Goal: Task Accomplishment & Management: Manage account settings

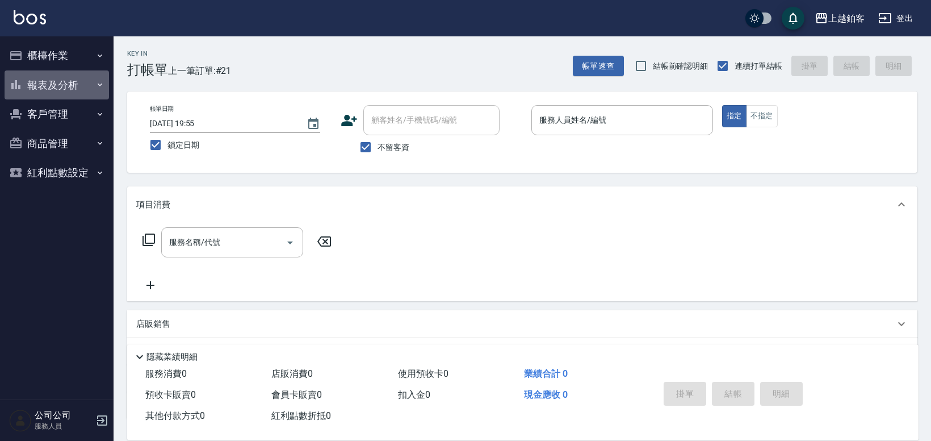
click at [69, 89] on button "報表及分析" at bounding box center [57, 85] width 104 height 30
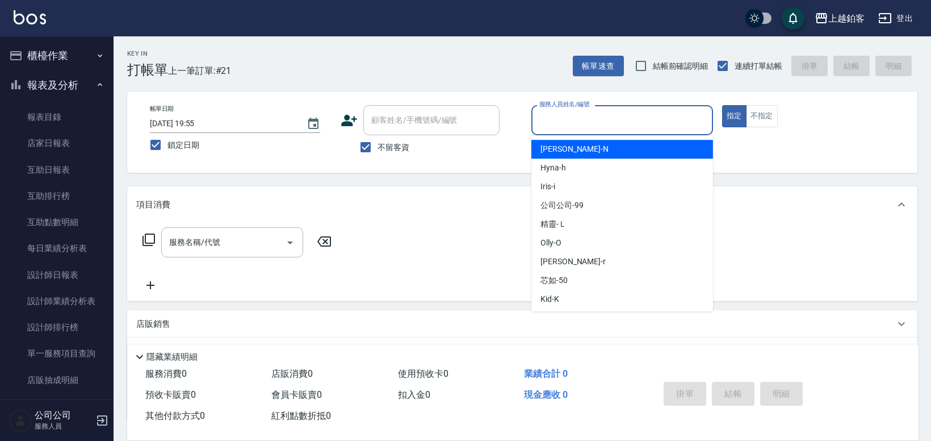
click at [587, 123] on input "服務人員姓名/編號" at bounding box center [623, 120] width 172 height 20
type input "Kid-K"
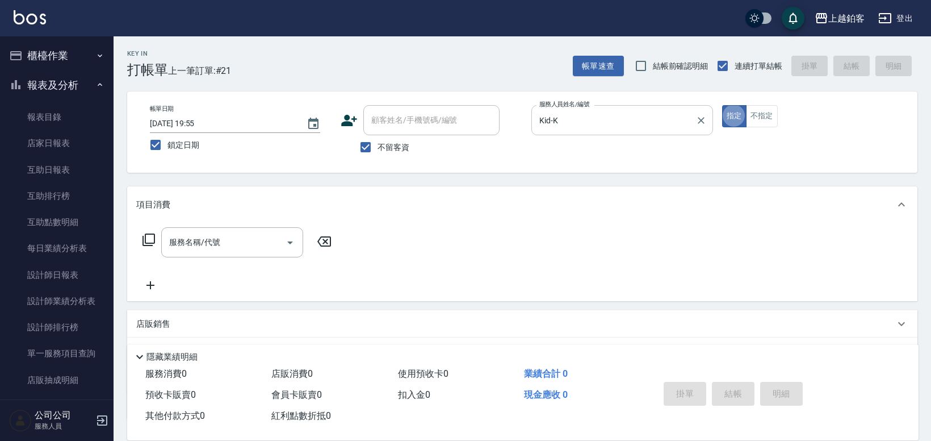
type button "true"
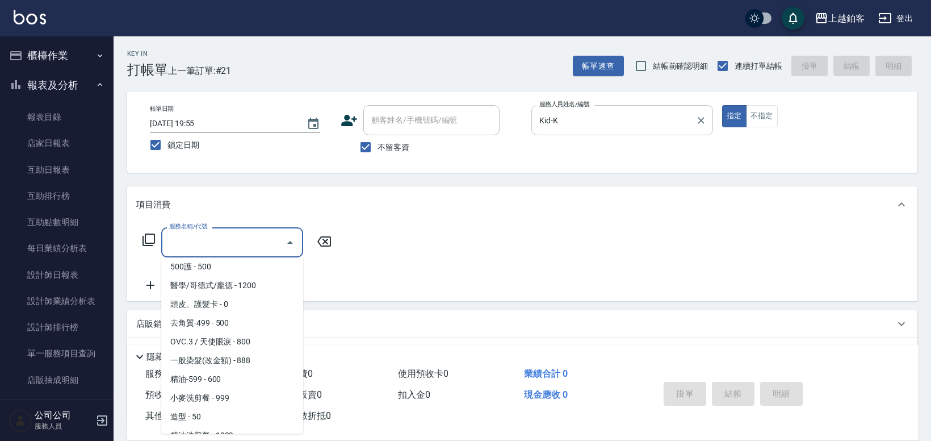
scroll to position [154, 0]
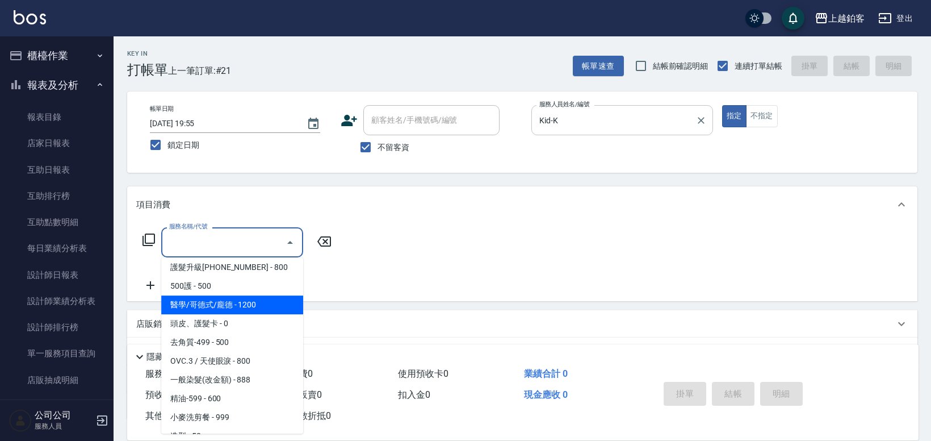
type input "醫學/哥德式/龐德(417)"
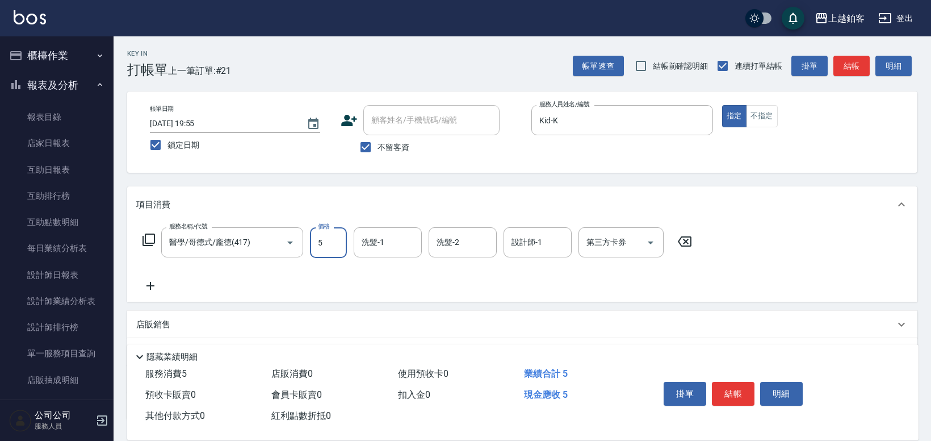
scroll to position [1, 0]
type input "800"
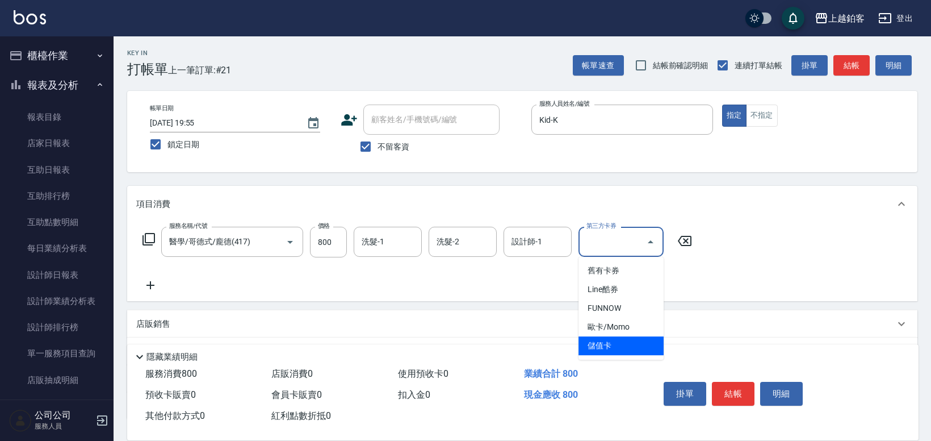
type input "儲值卡"
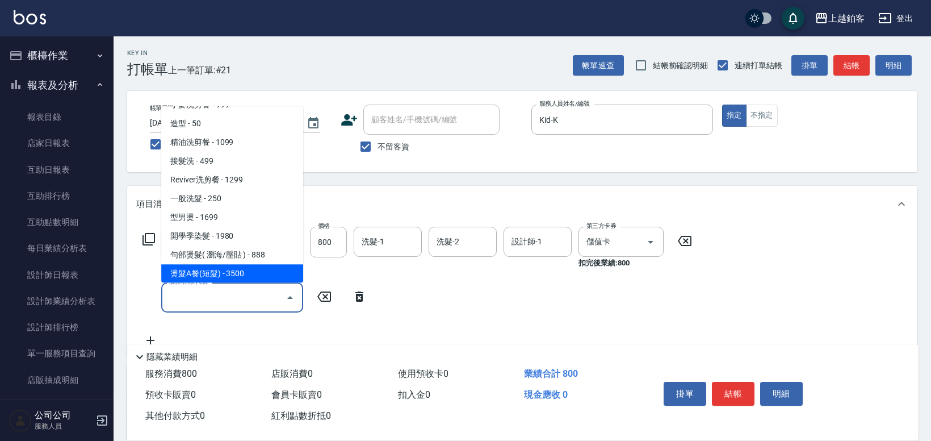
scroll to position [333, 0]
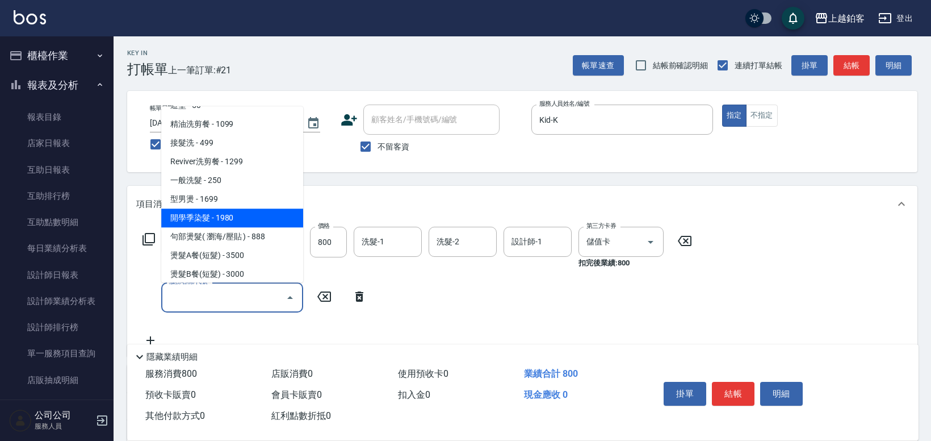
type input "開學季染髮(1980)"
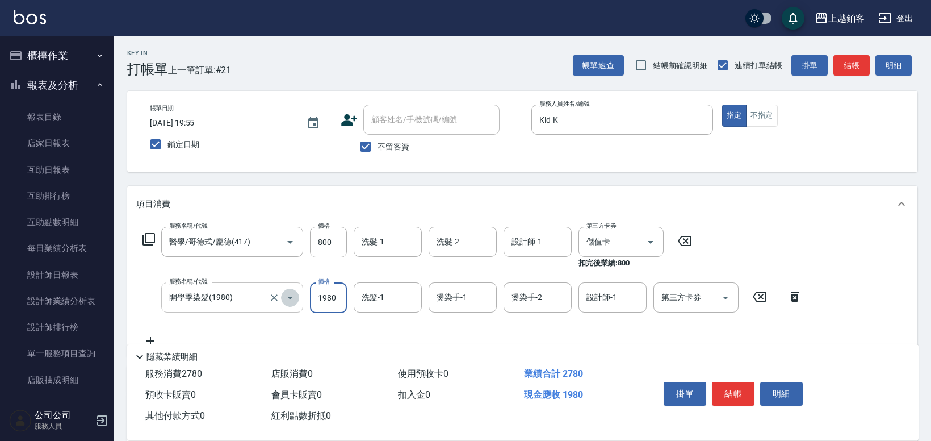
click at [287, 296] on icon "Open" at bounding box center [290, 297] width 6 height 3
click at [277, 296] on icon "Clear" at bounding box center [274, 297] width 11 height 11
type input "開學季染髮(1980)"
click at [333, 239] on input "800" at bounding box center [328, 242] width 37 height 31
drag, startPoint x: 333, startPoint y: 239, endPoint x: 316, endPoint y: 239, distance: 17.0
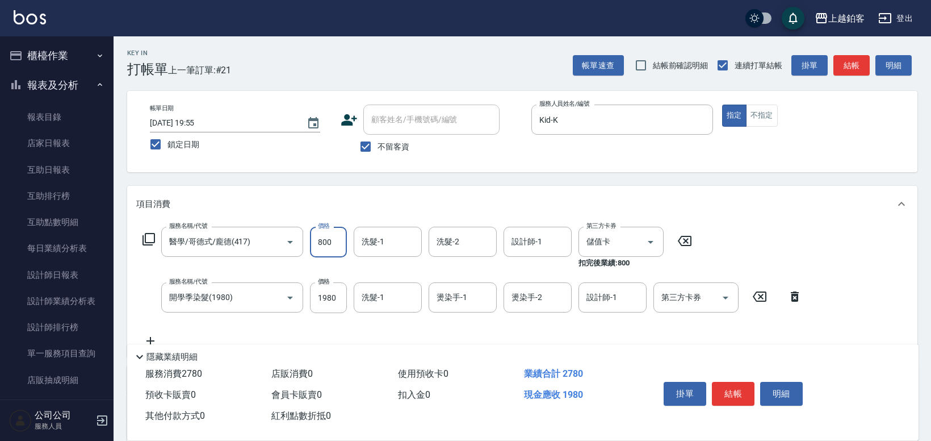
click at [316, 239] on input "800" at bounding box center [328, 242] width 37 height 31
drag, startPoint x: 316, startPoint y: 239, endPoint x: 342, endPoint y: 242, distance: 26.4
click at [342, 242] on input "800" at bounding box center [328, 242] width 37 height 31
type input "1700"
click at [238, 296] on input "開學季染髮(1980)" at bounding box center [216, 297] width 100 height 20
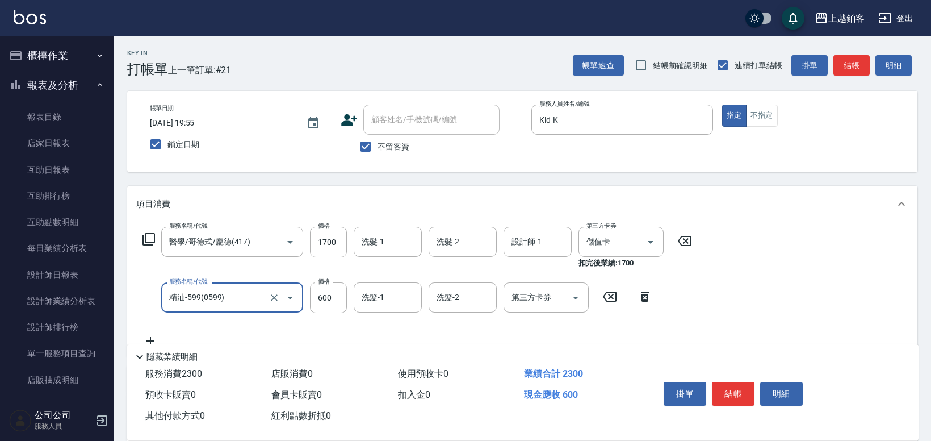
type input "精油-599(0599)"
type input "300"
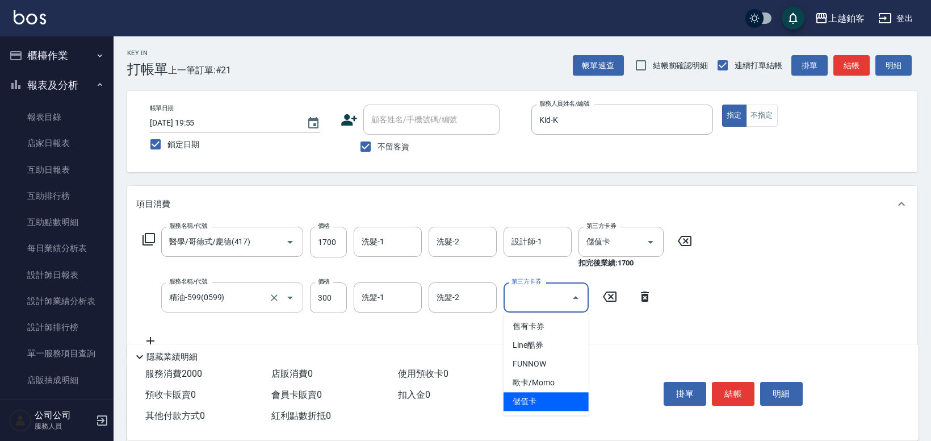
type input "儲值卡"
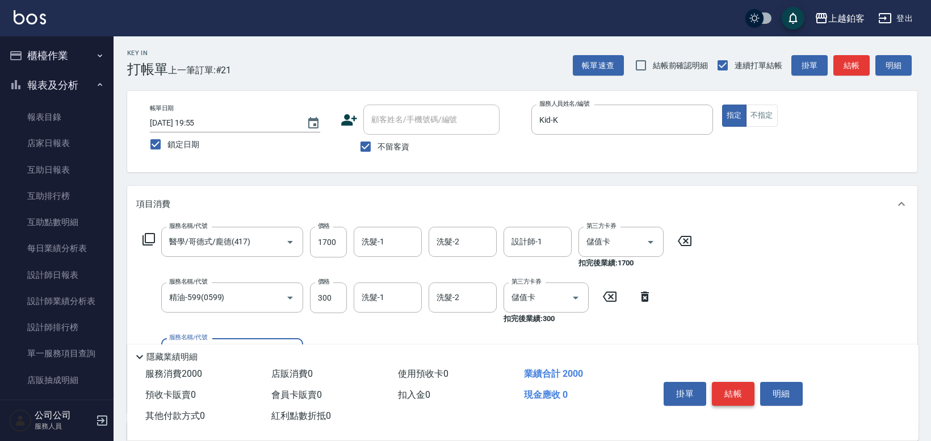
click at [741, 391] on button "結帳" at bounding box center [733, 394] width 43 height 24
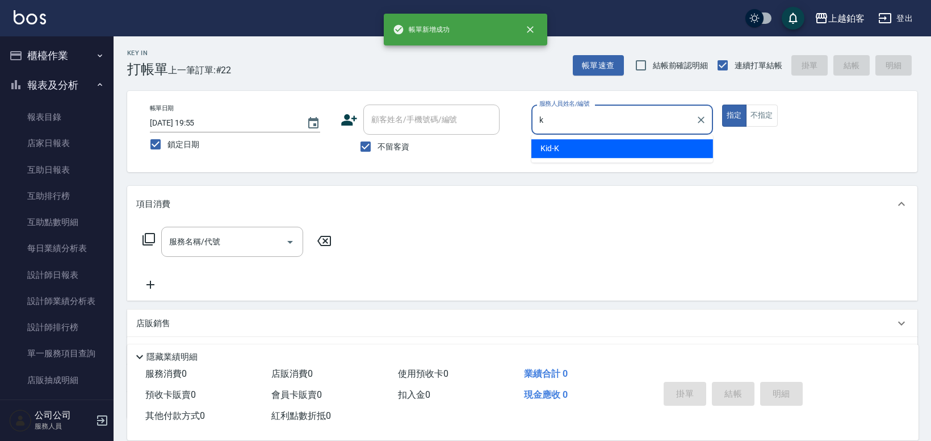
type input "Kid-K"
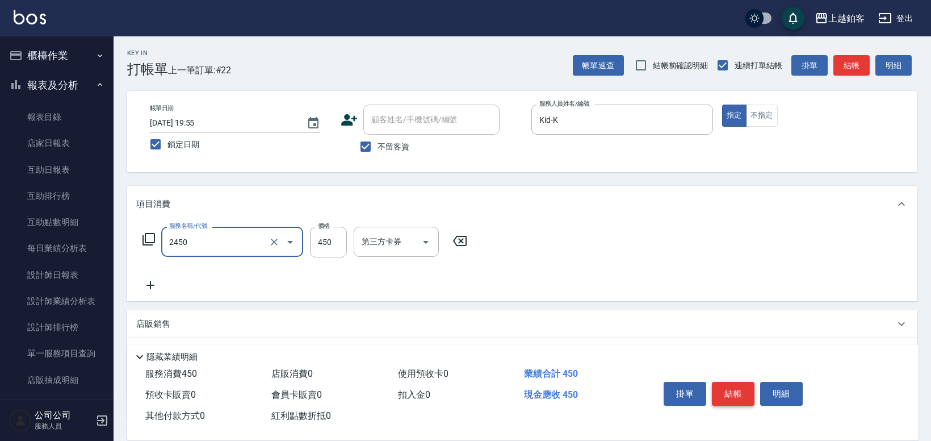
type input "C剪髮套餐(2450)"
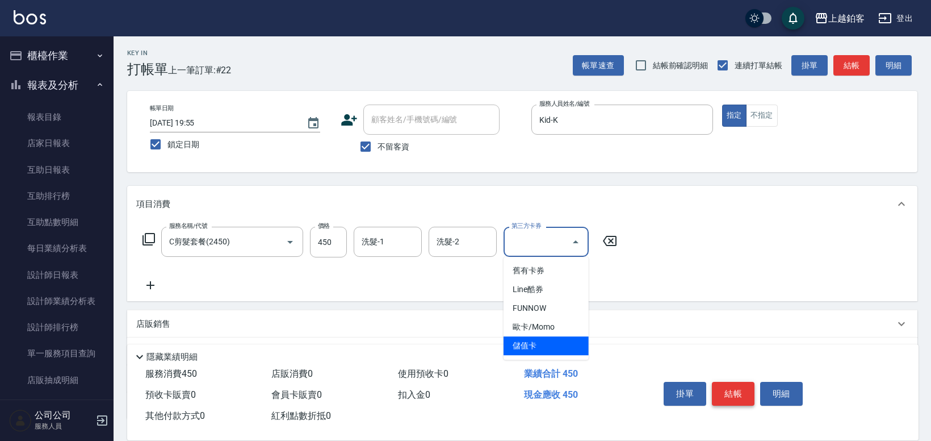
type input "儲值卡"
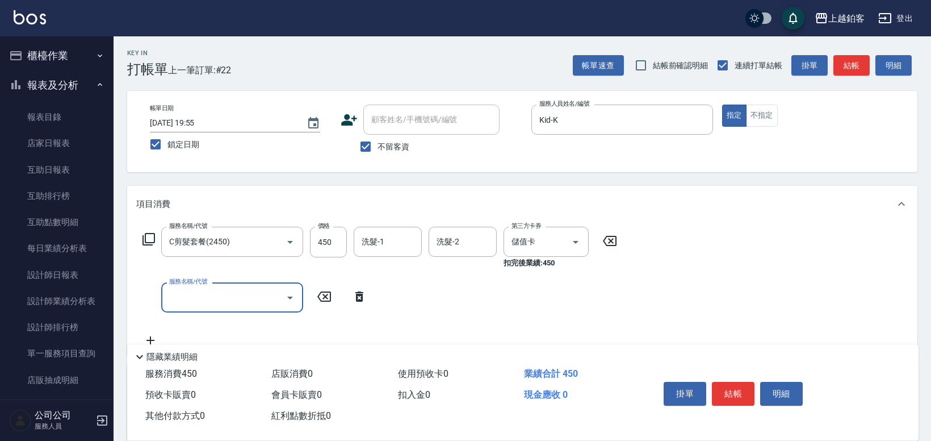
scroll to position [0, 0]
click at [728, 388] on button "結帳" at bounding box center [733, 394] width 43 height 24
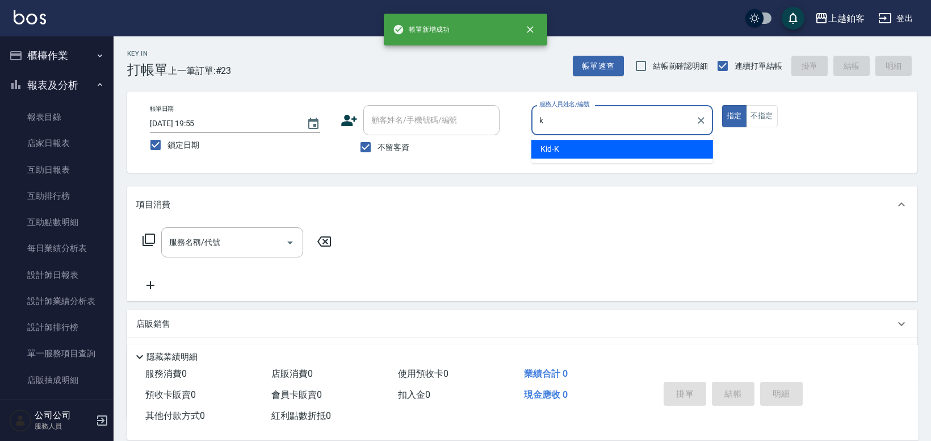
type input "Kid-K"
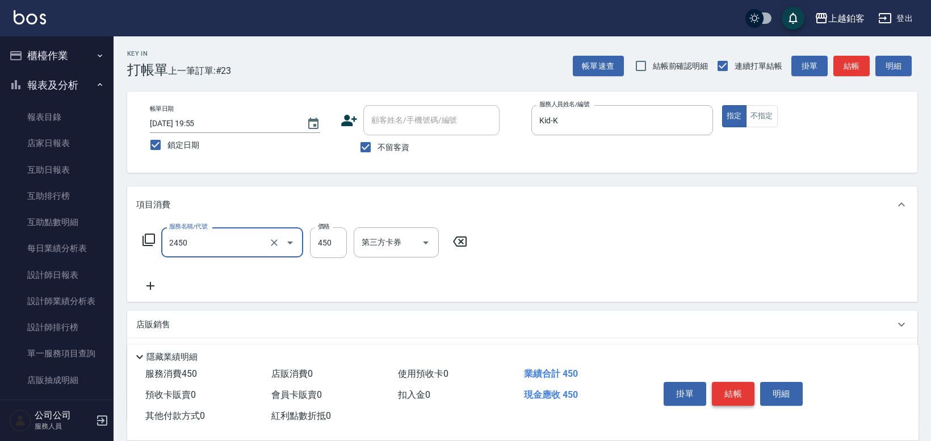
type input "C剪髮套餐(2450)"
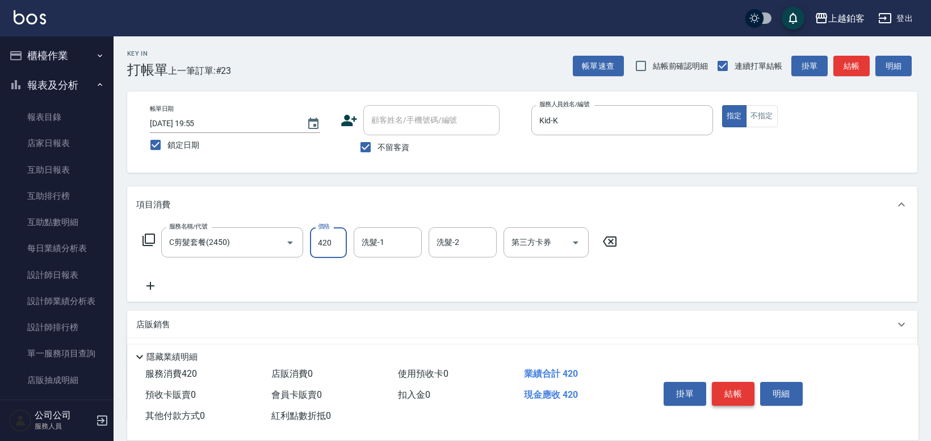
type input "420"
type input "哲南-44"
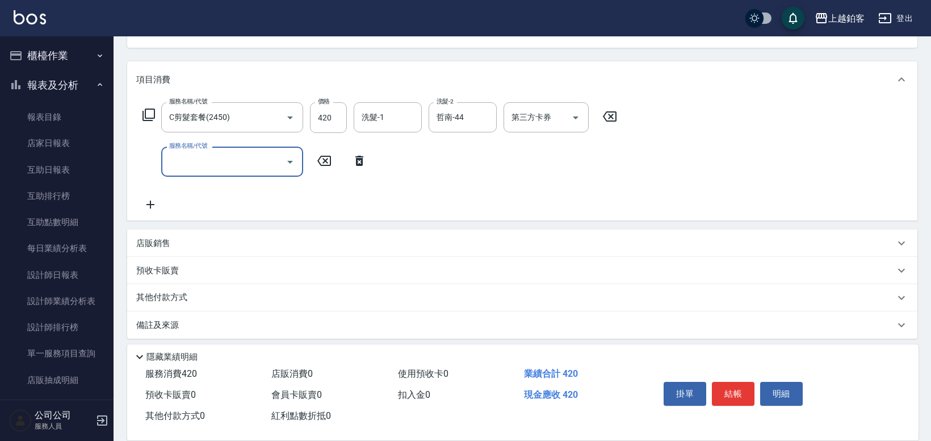
scroll to position [126, 0]
click at [326, 115] on input "420" at bounding box center [328, 116] width 37 height 31
type input "450"
click at [209, 246] on div "店販銷售" at bounding box center [515, 242] width 759 height 12
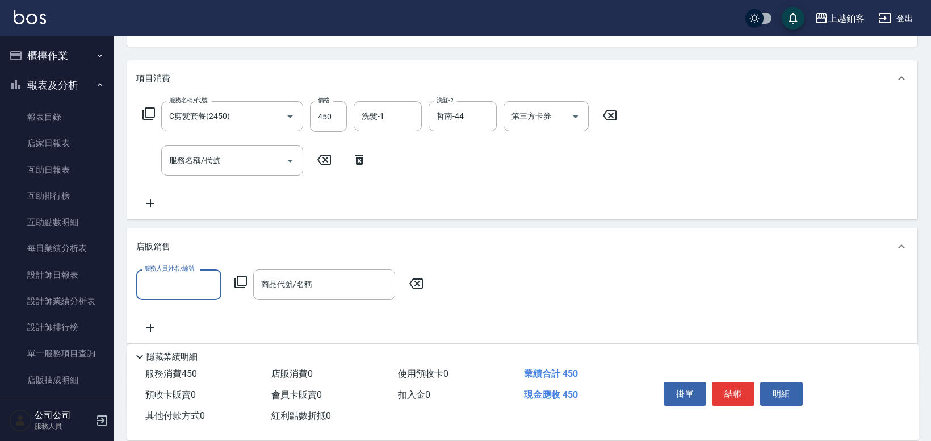
scroll to position [0, 0]
type input "Kid-K"
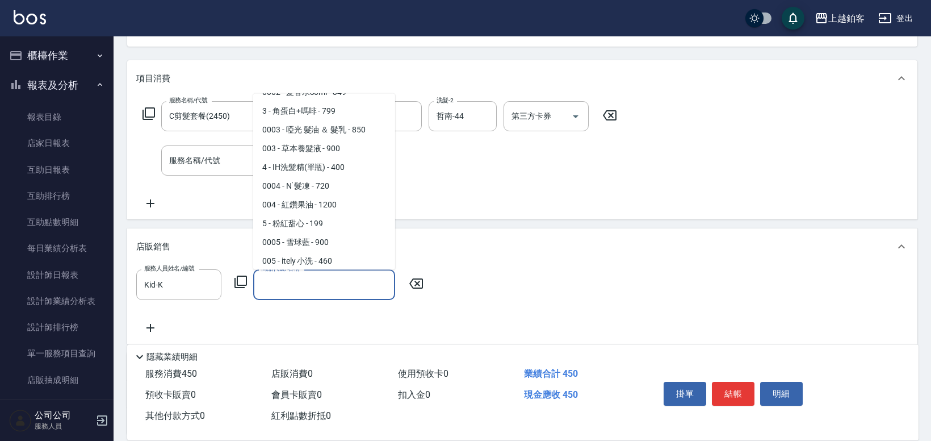
scroll to position [128, 0]
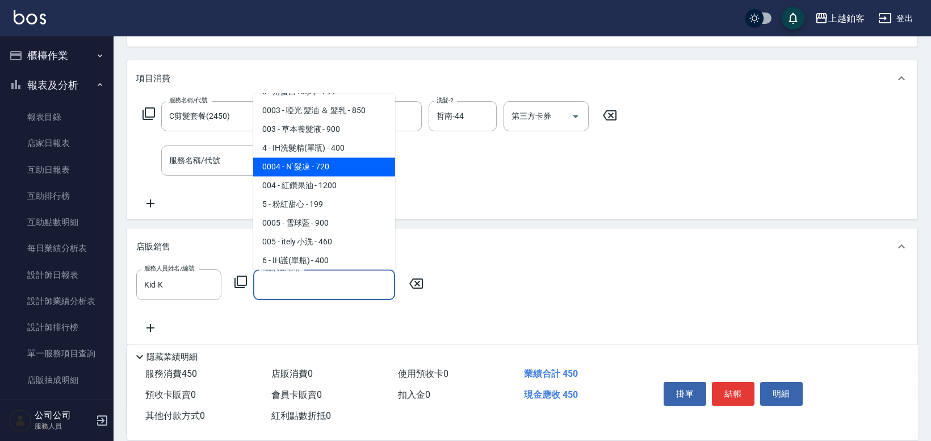
type input "N˙髮凍"
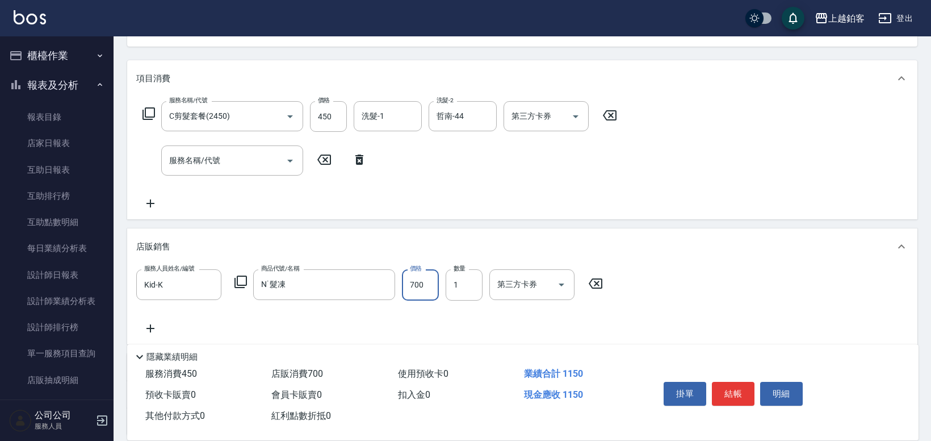
type input "700"
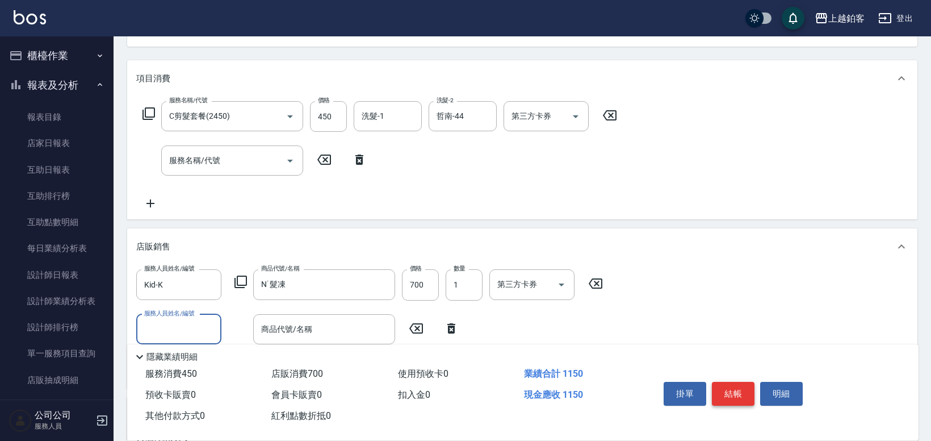
click at [734, 397] on button "結帳" at bounding box center [733, 394] width 43 height 24
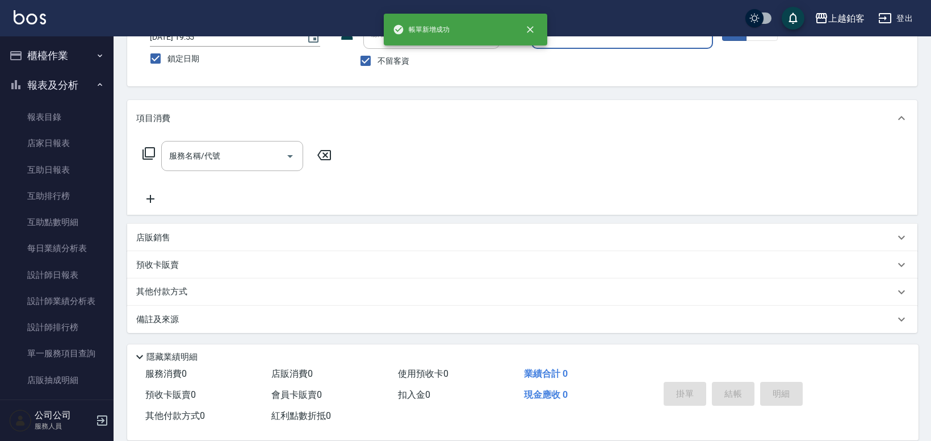
scroll to position [86, 0]
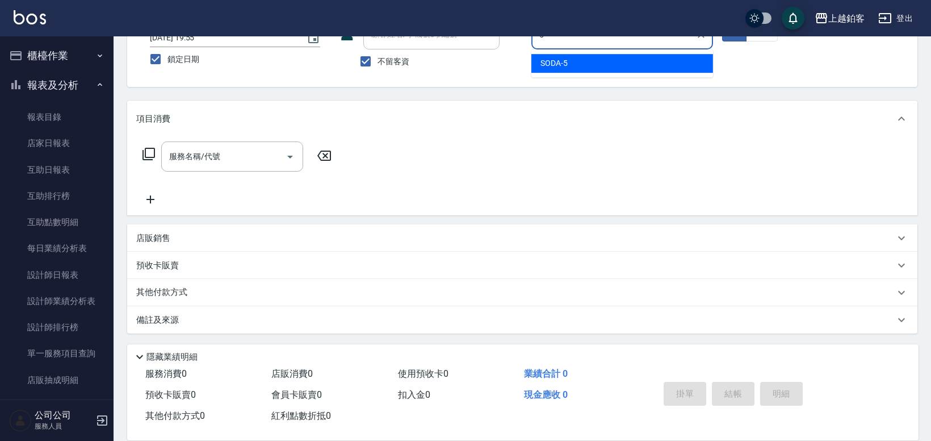
type input "SODA-5"
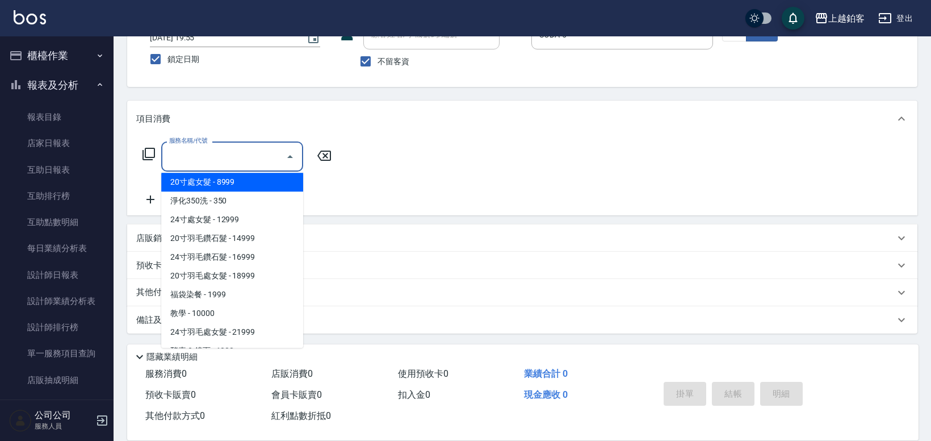
scroll to position [1241, 0]
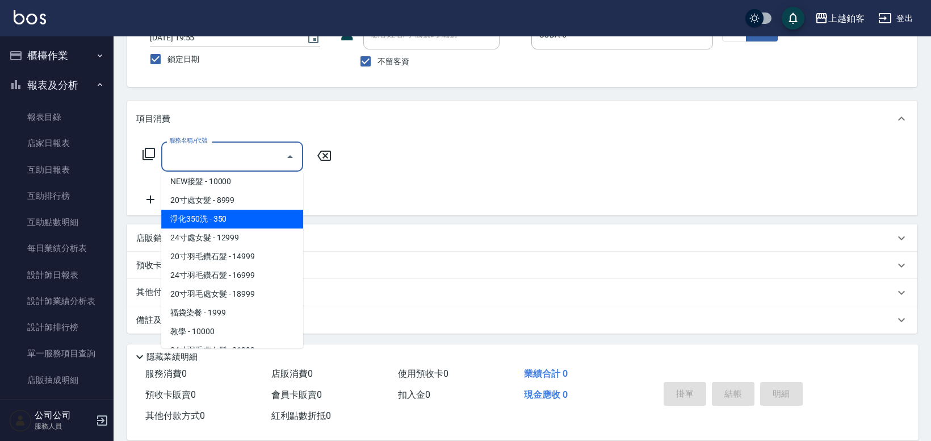
type input "淨化350洗(10020)"
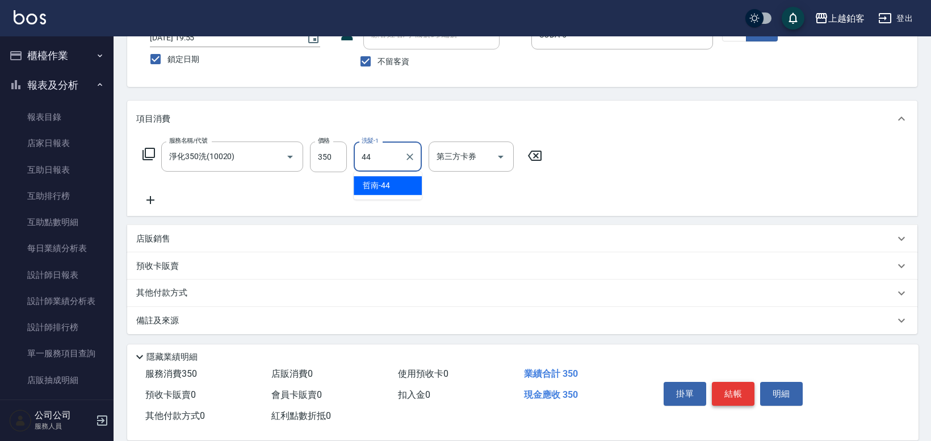
type input "哲南-44"
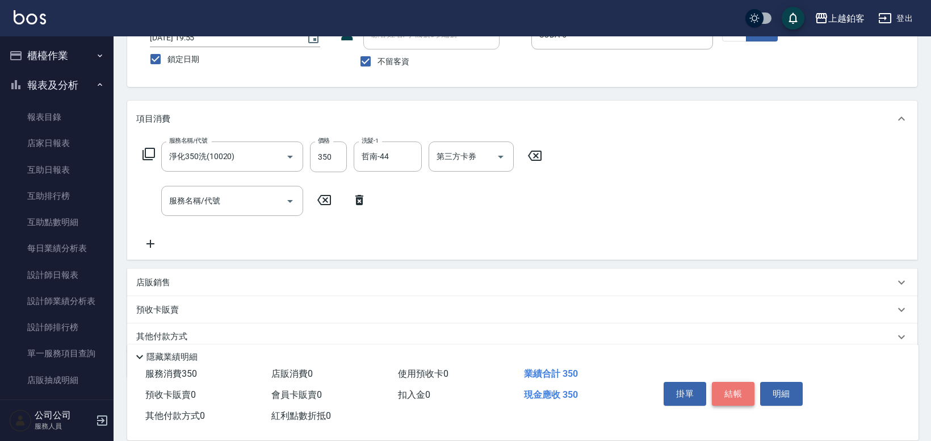
click at [741, 392] on button "結帳" at bounding box center [733, 394] width 43 height 24
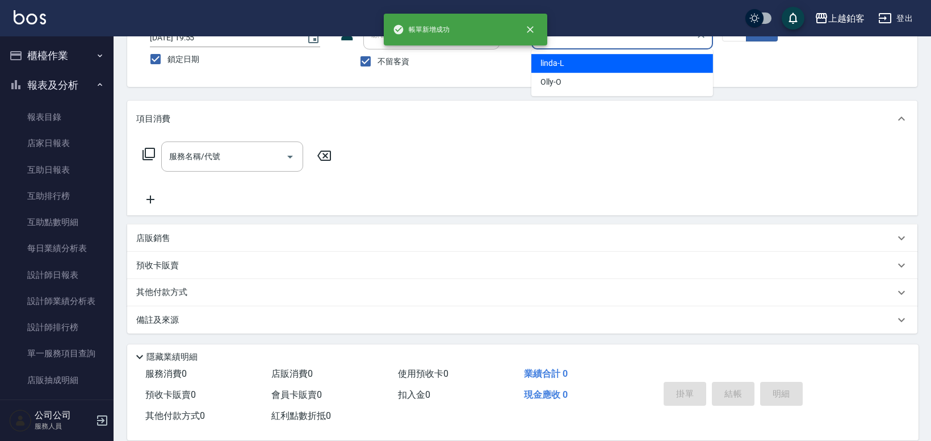
type input "linda-L"
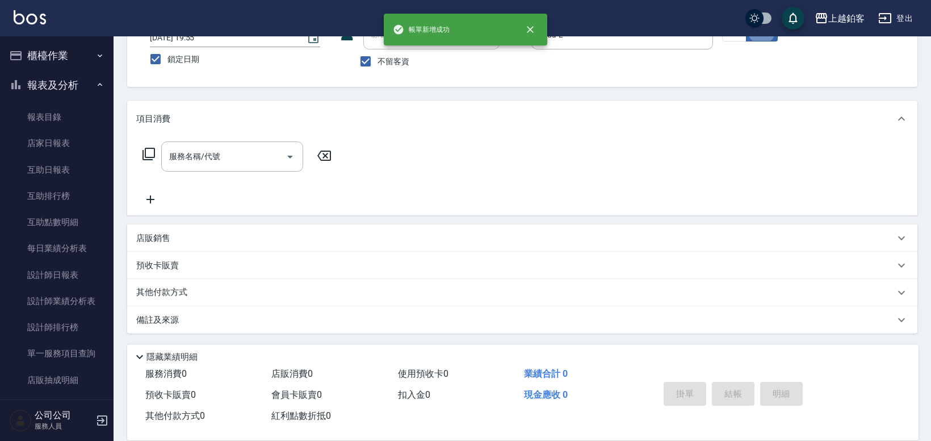
type button "false"
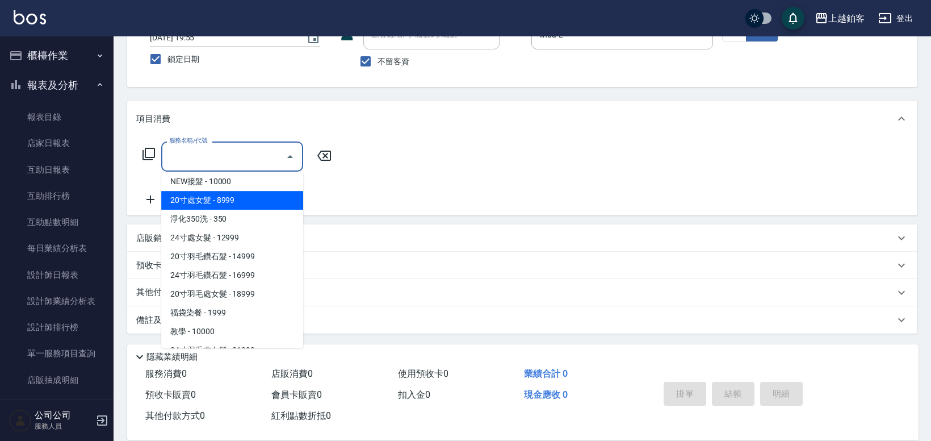
type input "淨化350洗(10020)"
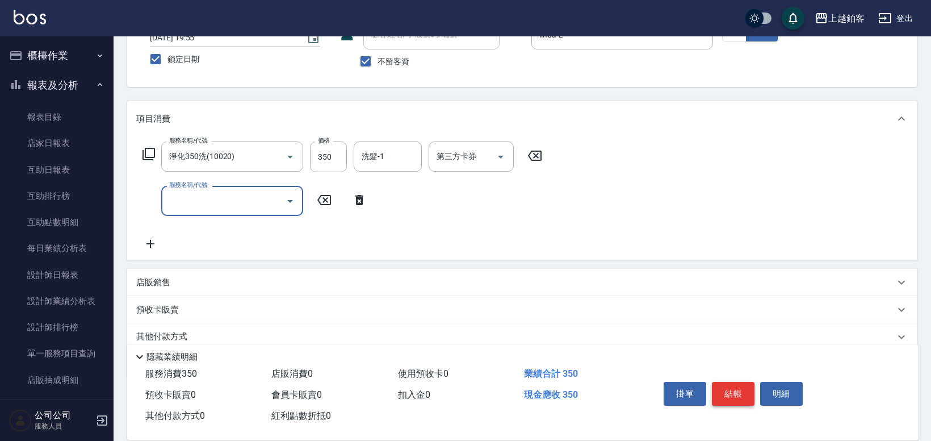
click at [727, 389] on button "結帳" at bounding box center [733, 394] width 43 height 24
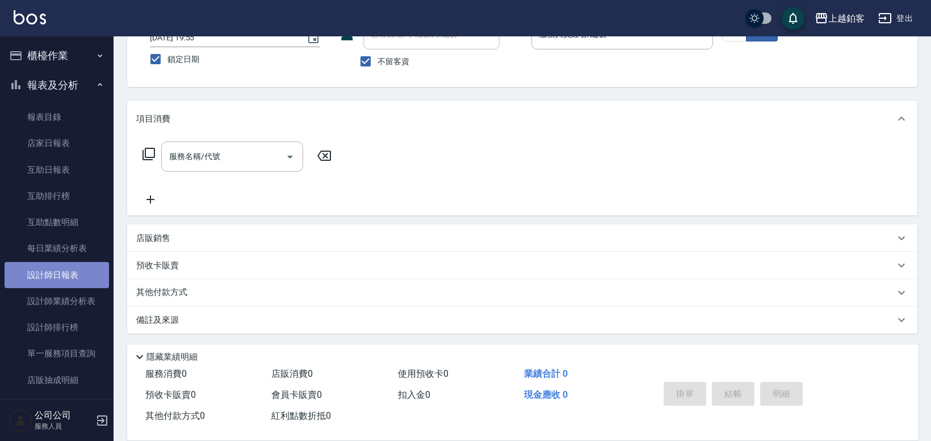
click at [57, 267] on link "設計師日報表" at bounding box center [57, 275] width 104 height 26
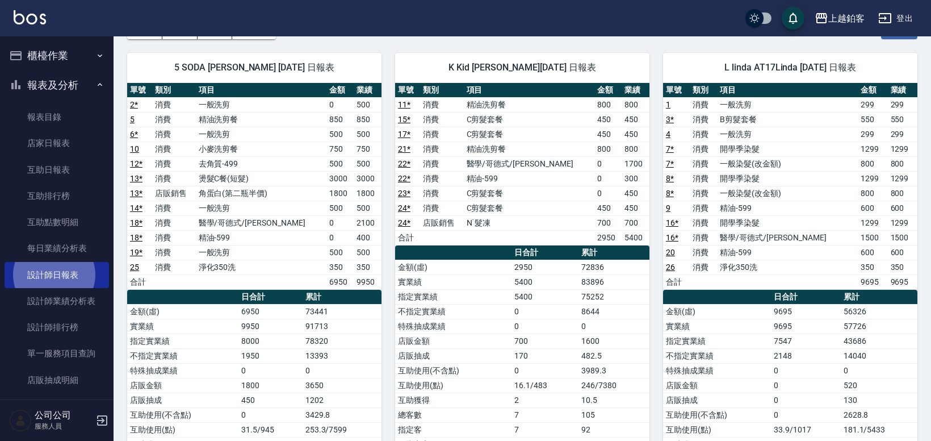
scroll to position [69, 0]
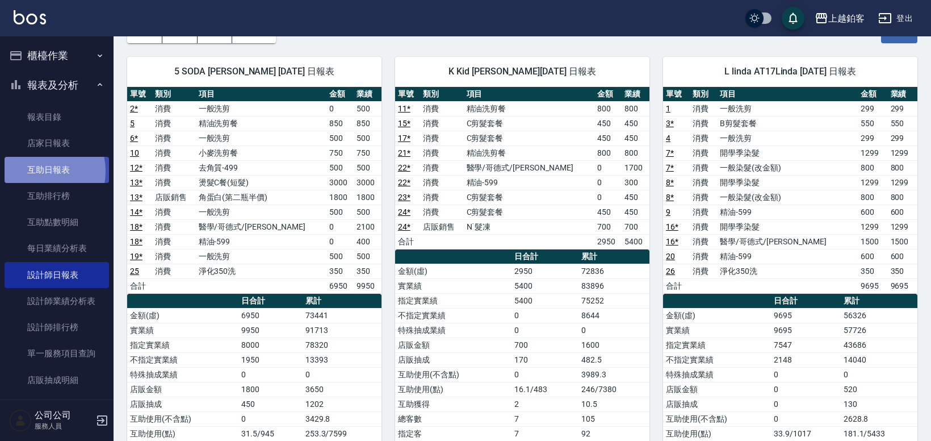
click at [32, 171] on link "互助日報表" at bounding box center [57, 170] width 104 height 26
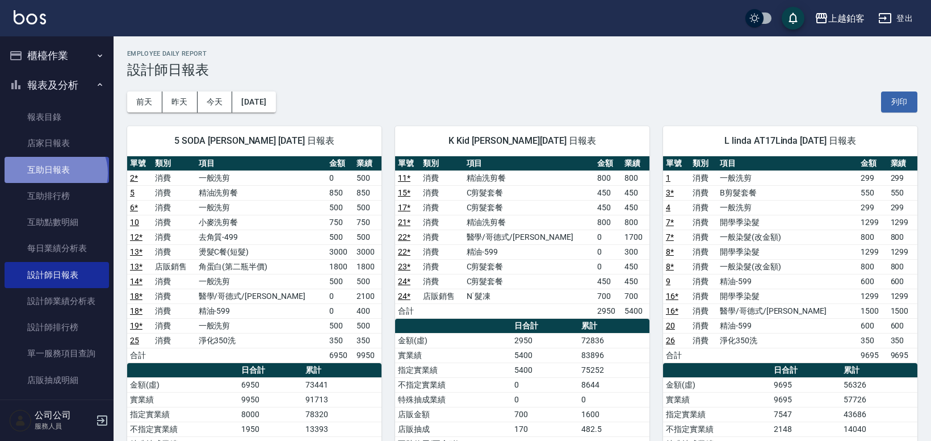
click at [55, 173] on link "互助日報表" at bounding box center [57, 170] width 104 height 26
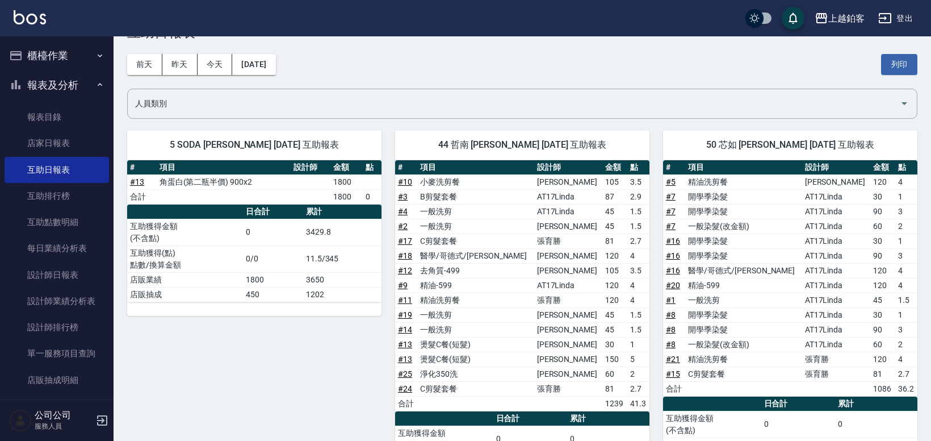
scroll to position [7, 0]
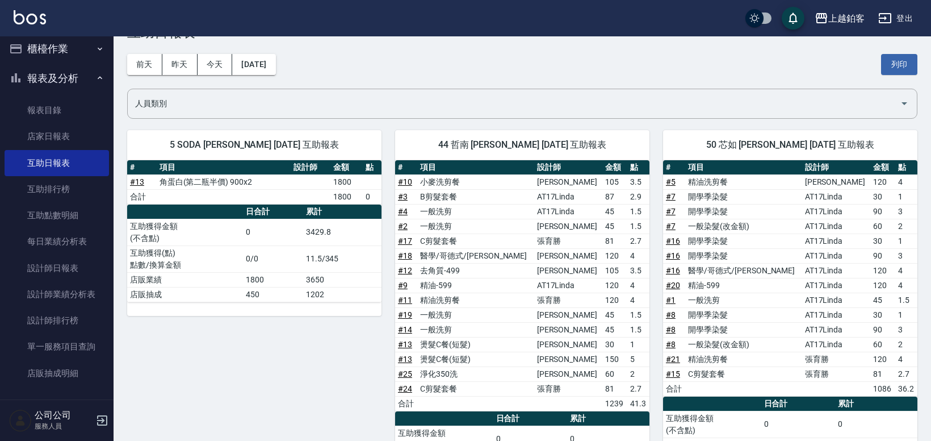
click at [55, 61] on button "櫃檯作業" at bounding box center [57, 49] width 104 height 30
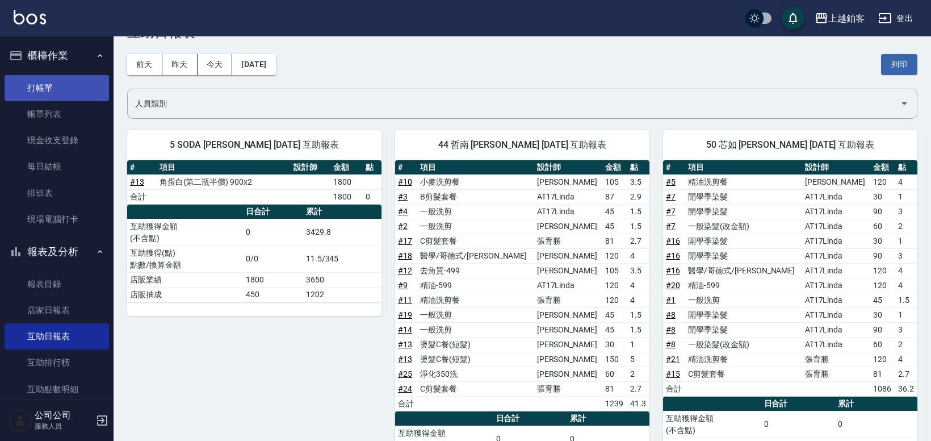
scroll to position [0, 0]
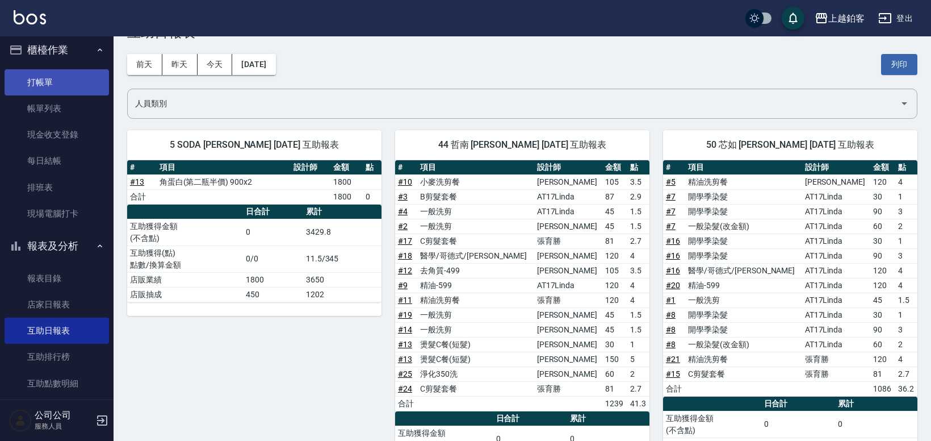
click at [52, 80] on link "打帳單" at bounding box center [57, 82] width 104 height 26
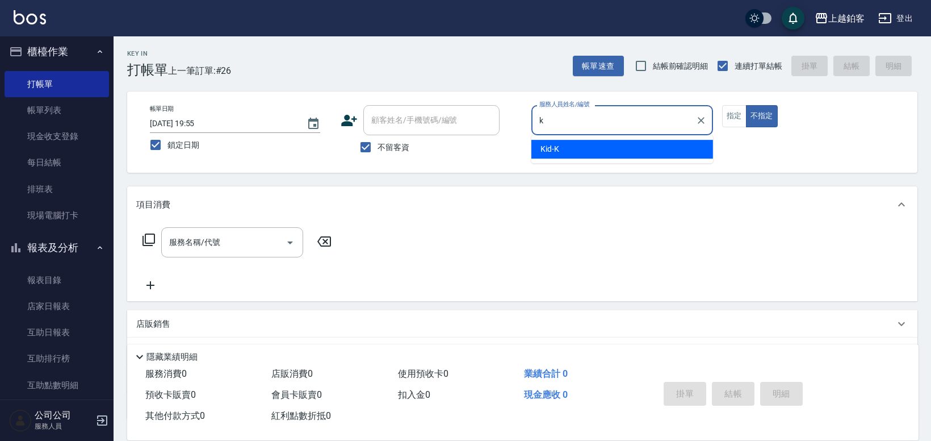
type input "Kid-K"
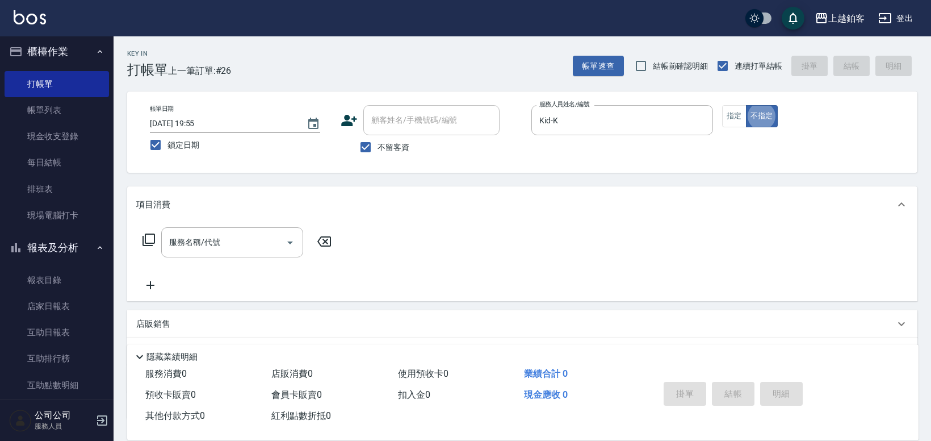
type button "false"
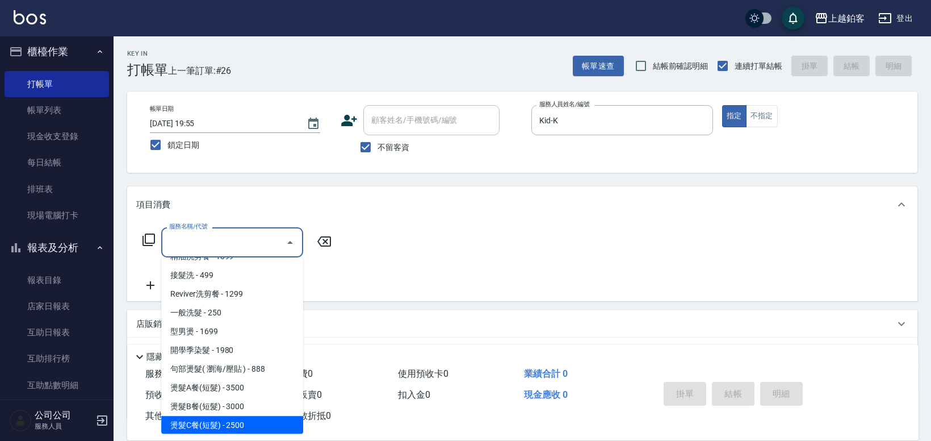
scroll to position [371, 0]
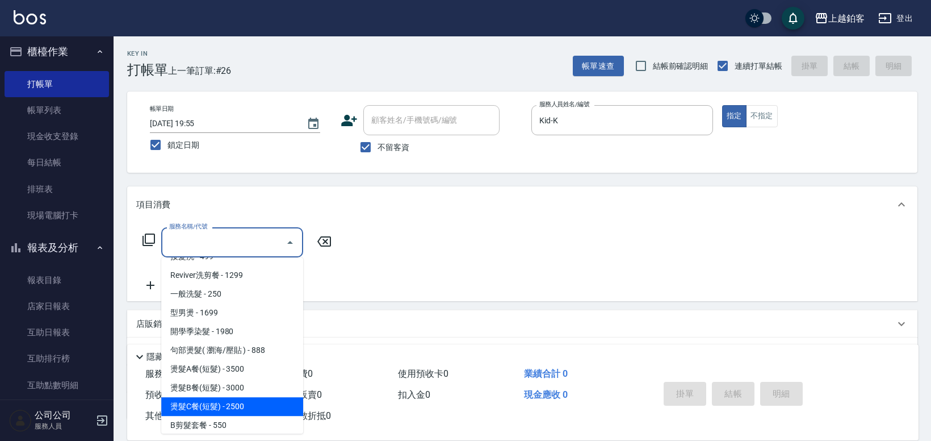
type input "燙髮C餐(短髮)(2203)"
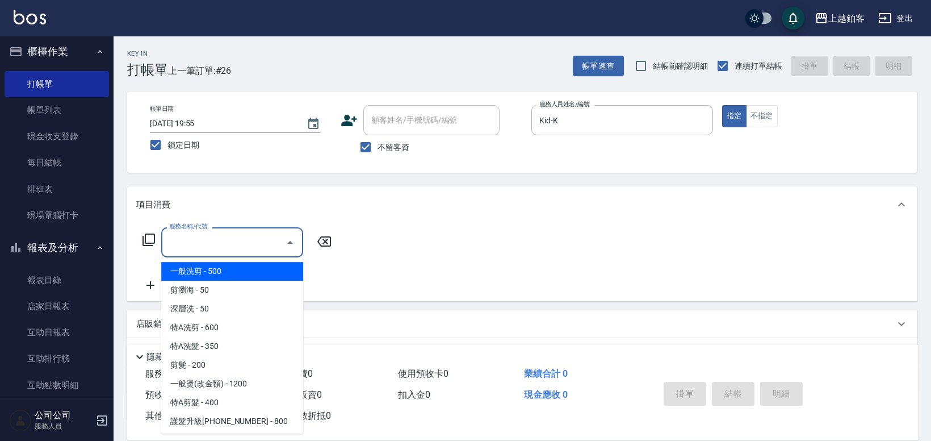
type input "一般洗剪(5)"
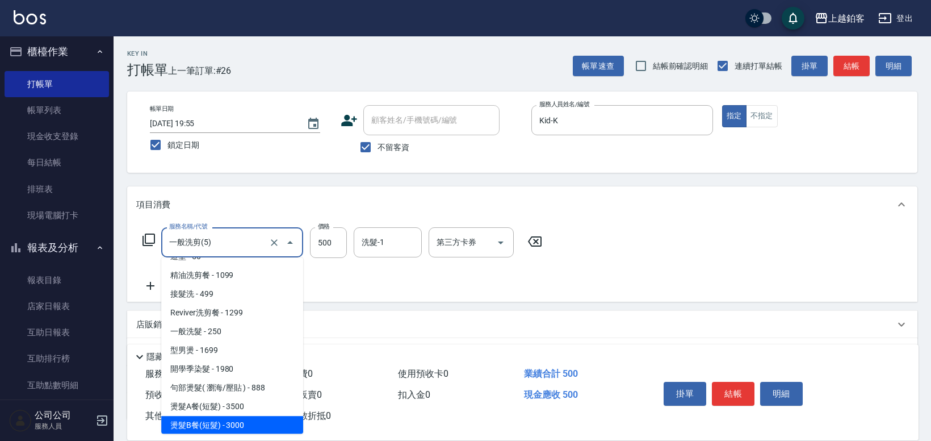
scroll to position [352, 0]
type input "2500"
type input "燙髮C餐(短髮)(2203)"
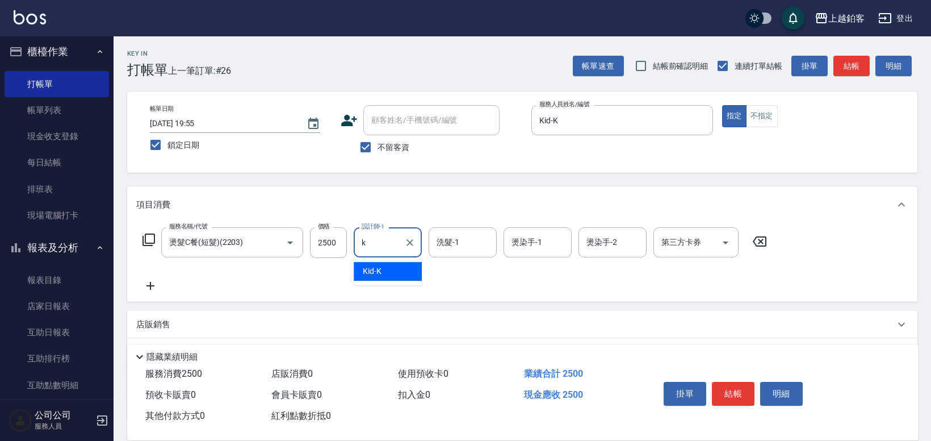
type input "Kid-K"
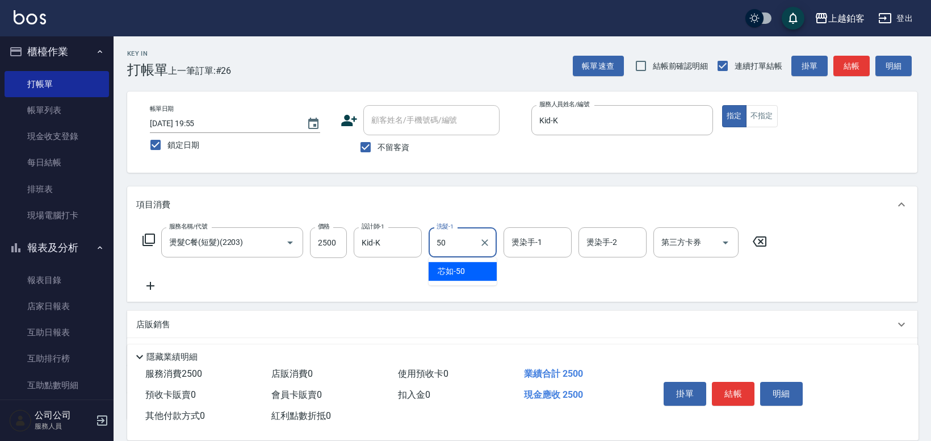
type input "芯如-50"
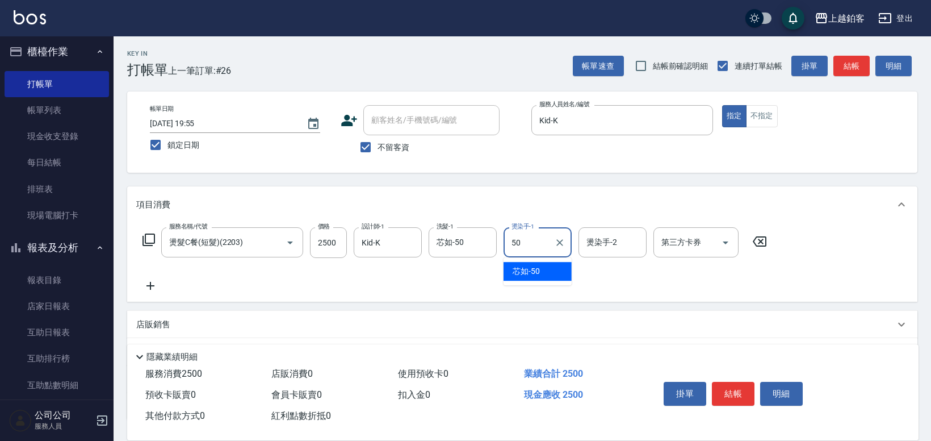
type input "芯如-50"
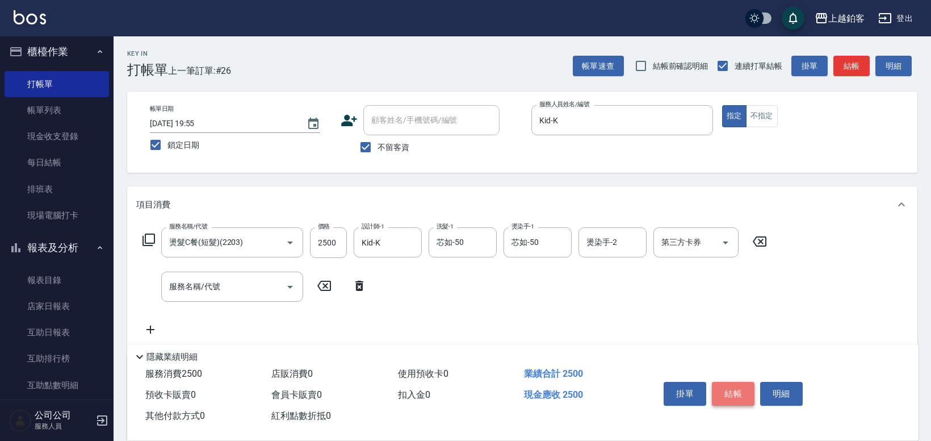
click at [730, 390] on button "結帳" at bounding box center [733, 394] width 43 height 24
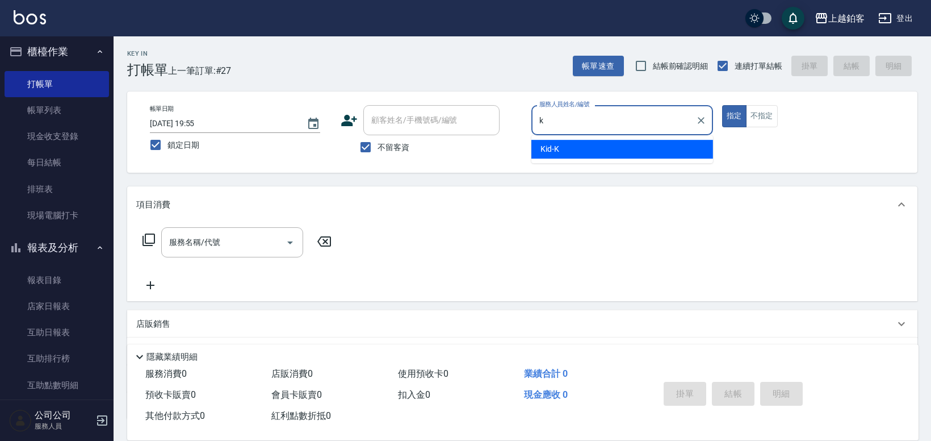
type input "Kid-K"
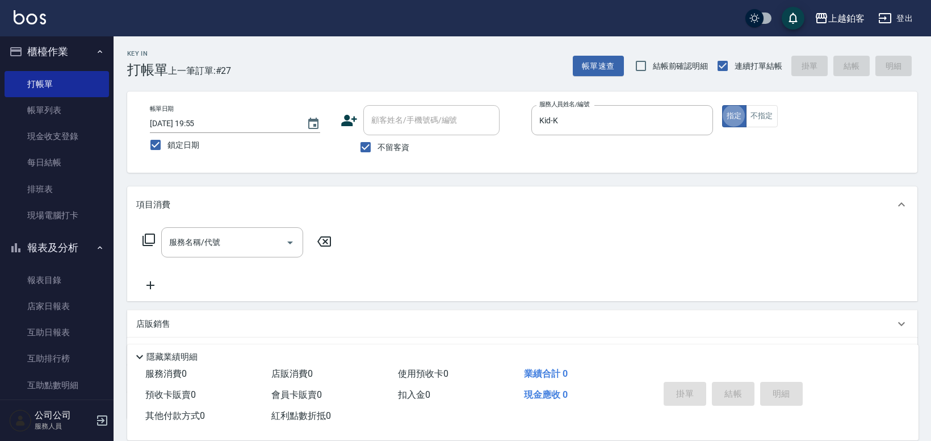
type button "true"
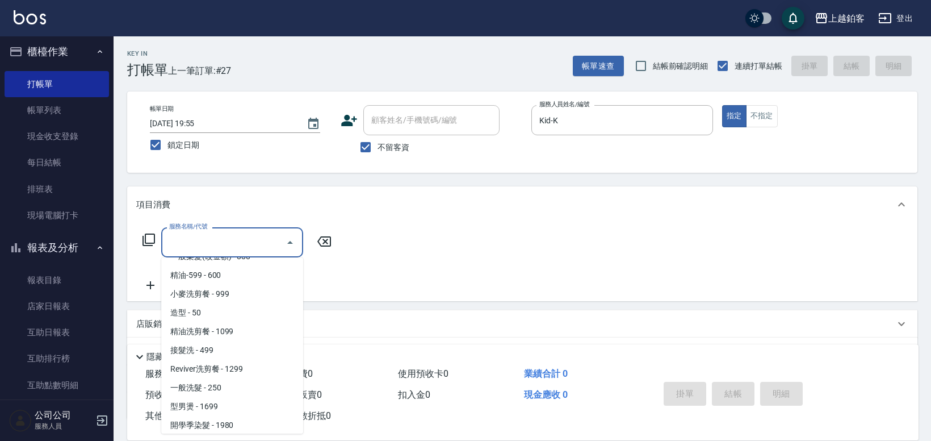
scroll to position [296, 0]
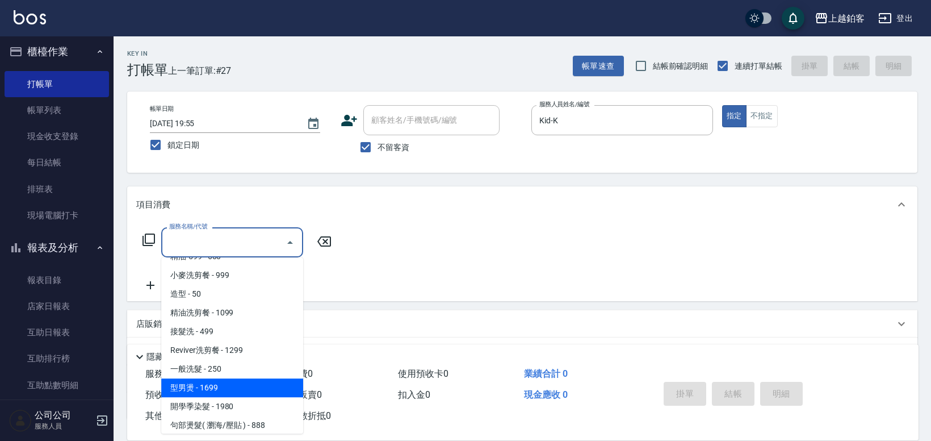
type input "型男燙(1699)"
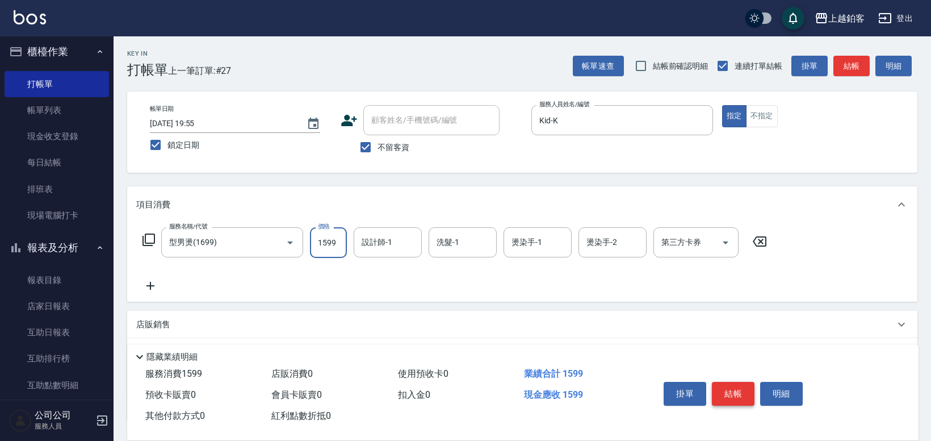
type input "1599"
type input "Kid-K"
type input "芯如-50"
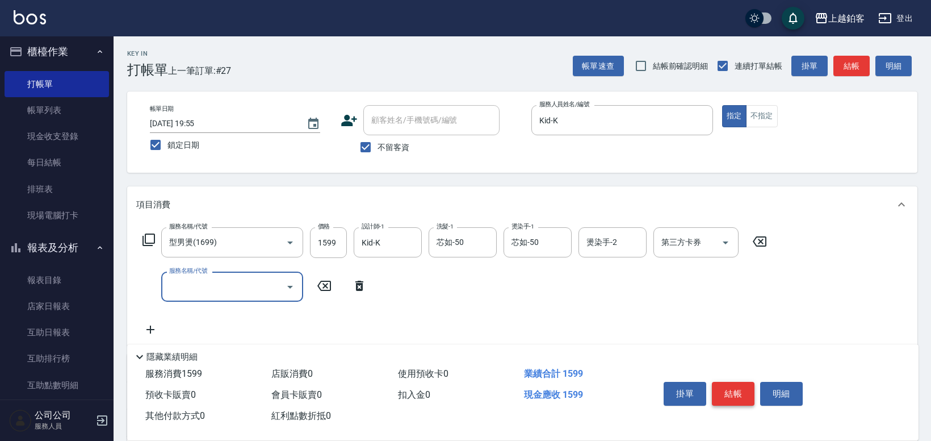
click at [734, 392] on button "結帳" at bounding box center [733, 394] width 43 height 24
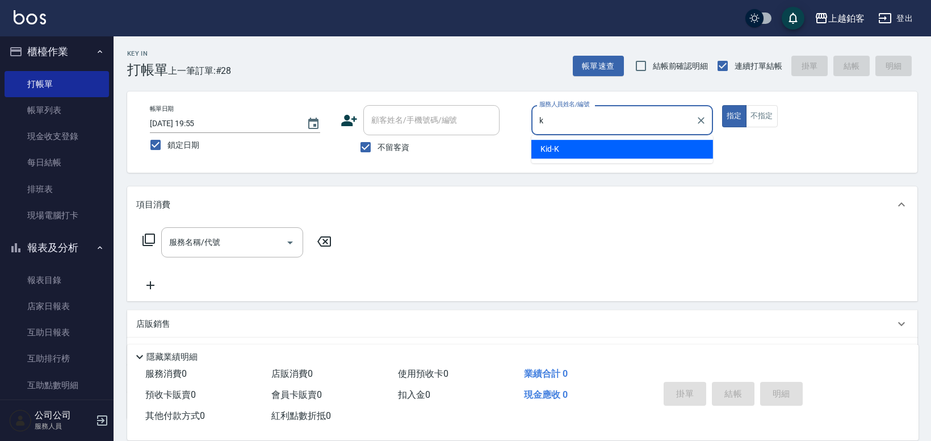
type input "Kid-K"
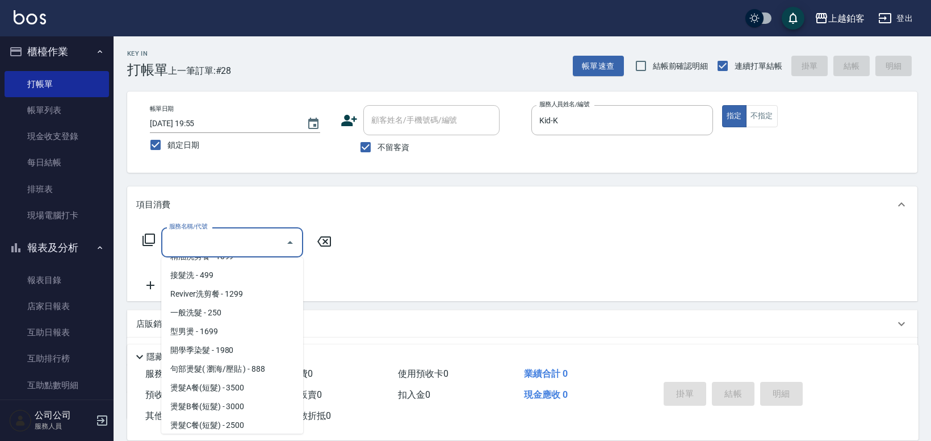
scroll to position [371, 0]
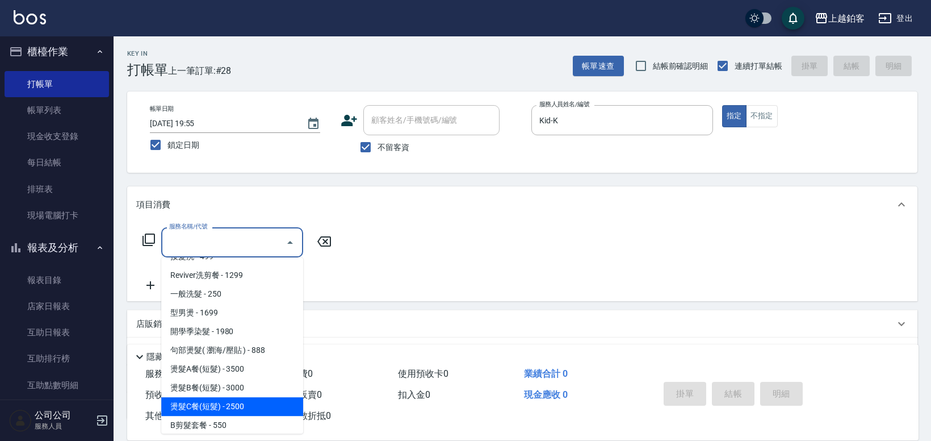
type input "燙髮C餐(短髮)(2203)"
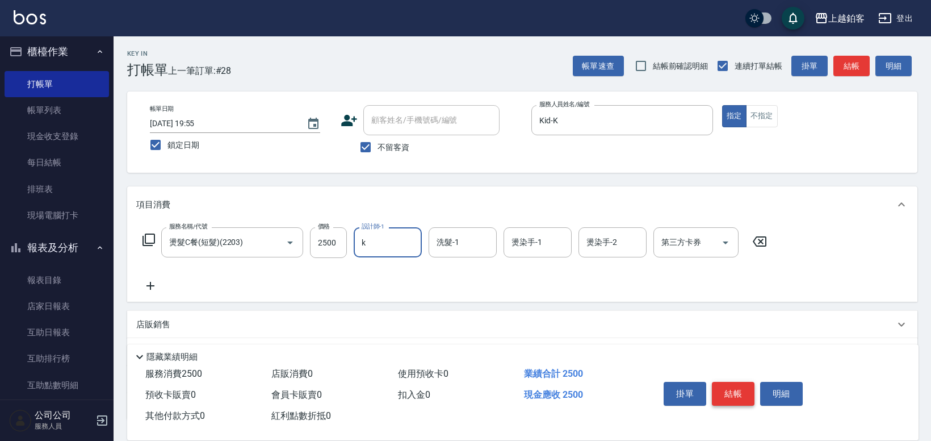
type input "Kid-K"
type input "芯如-50"
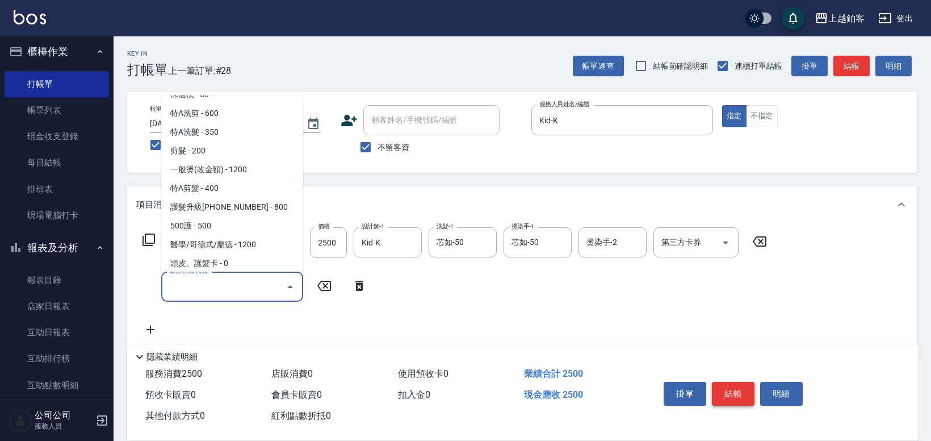
scroll to position [71, 0]
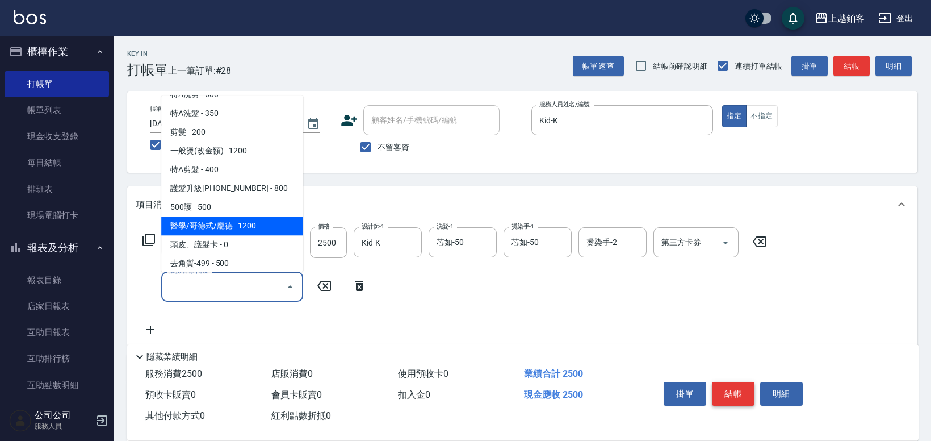
type input "醫學/哥德式/龐德(417)"
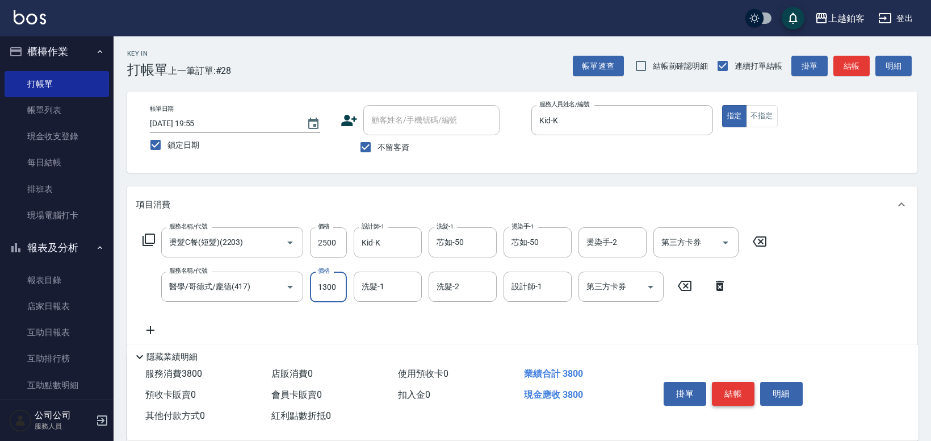
type input "1300"
type input "芯如-50"
type input "Kid-K"
click at [737, 392] on button "結帳" at bounding box center [733, 394] width 43 height 24
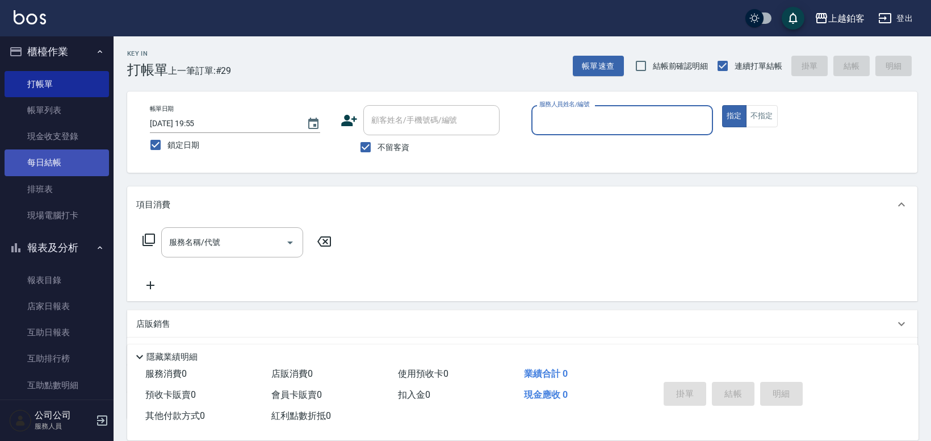
click at [51, 161] on link "每日結帳" at bounding box center [57, 162] width 104 height 26
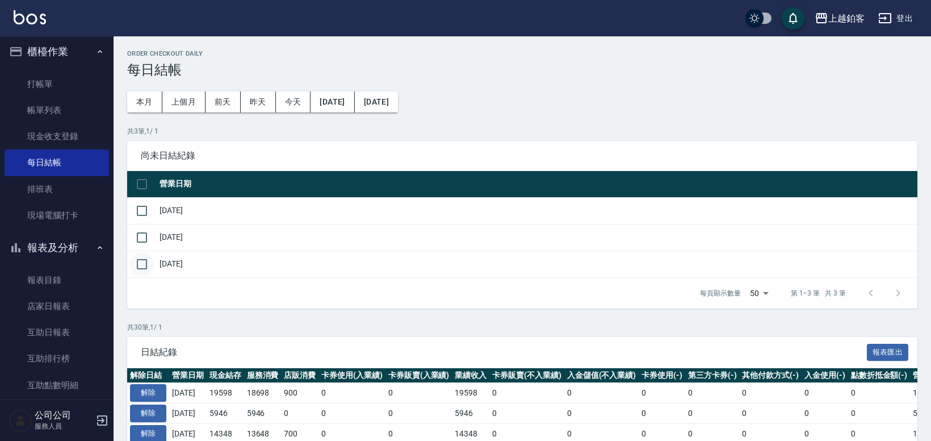
click at [143, 267] on input "checkbox" at bounding box center [142, 264] width 24 height 24
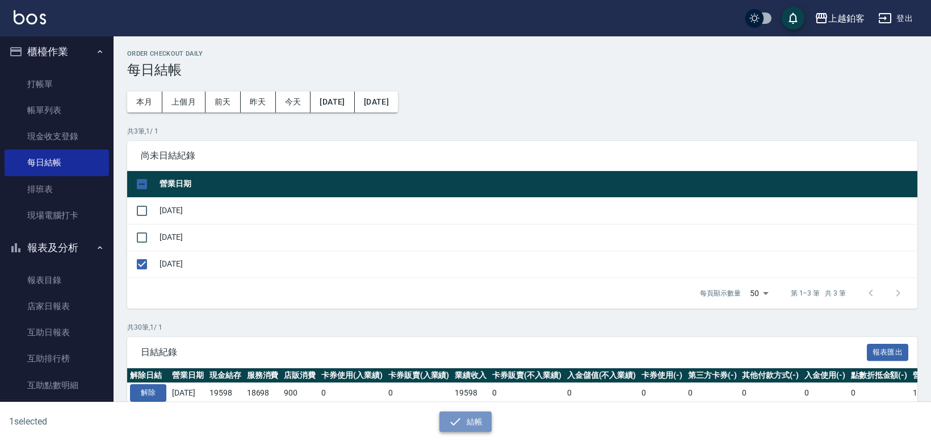
click at [465, 417] on button "結帳" at bounding box center [466, 421] width 53 height 21
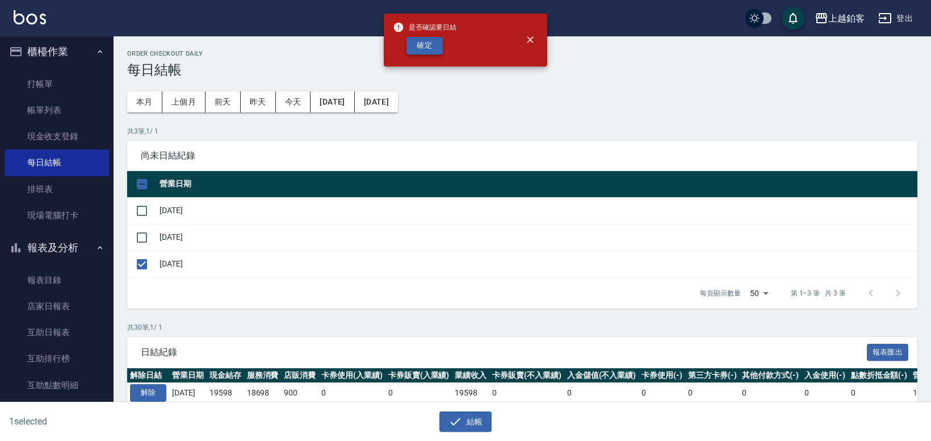
click at [430, 45] on button "確定" at bounding box center [425, 46] width 36 height 18
checkbox input "false"
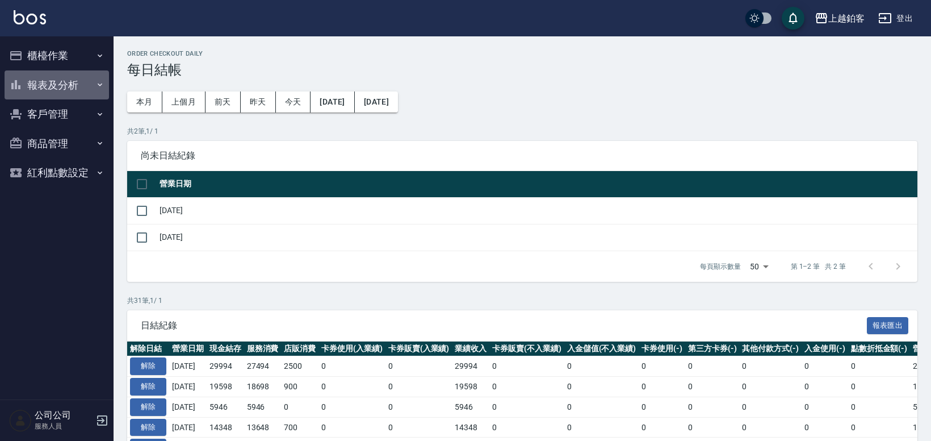
click at [49, 91] on button "報表及分析" at bounding box center [57, 85] width 104 height 30
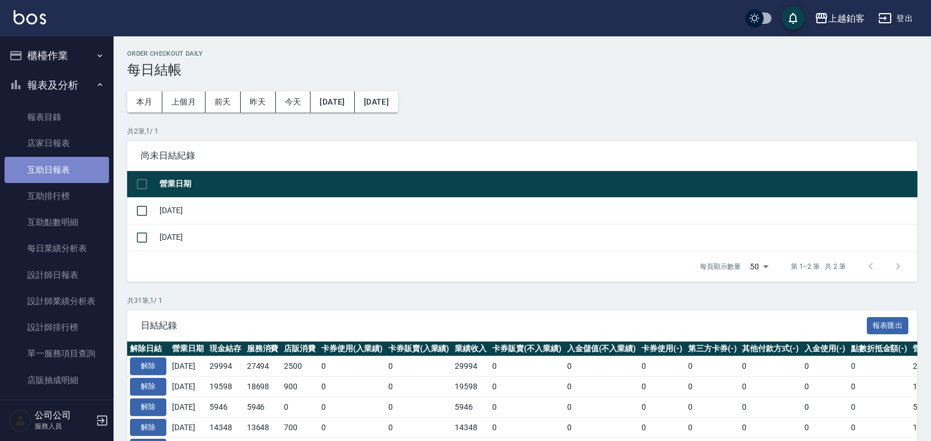
click at [79, 172] on link "互助日報表" at bounding box center [57, 170] width 104 height 26
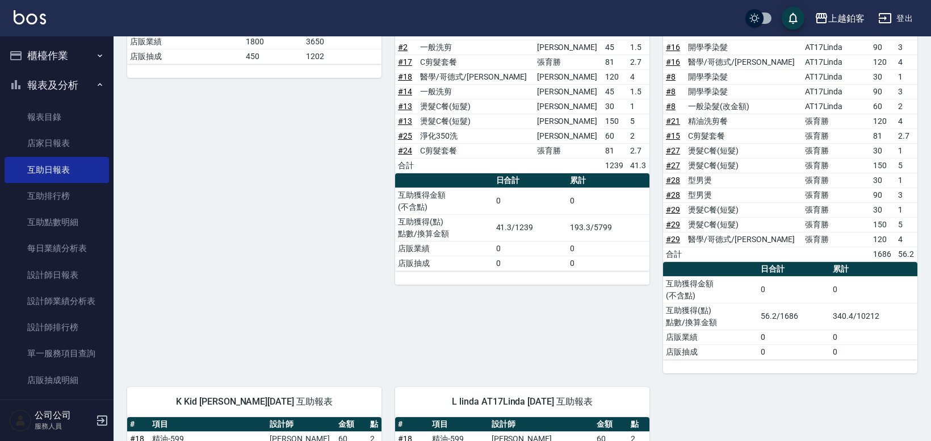
click at [42, 60] on button "櫃檯作業" at bounding box center [57, 56] width 104 height 30
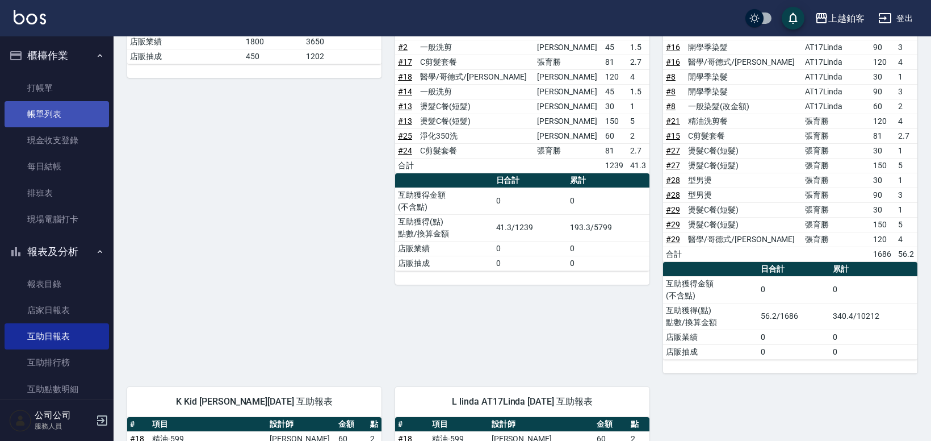
click at [28, 122] on link "帳單列表" at bounding box center [57, 114] width 104 height 26
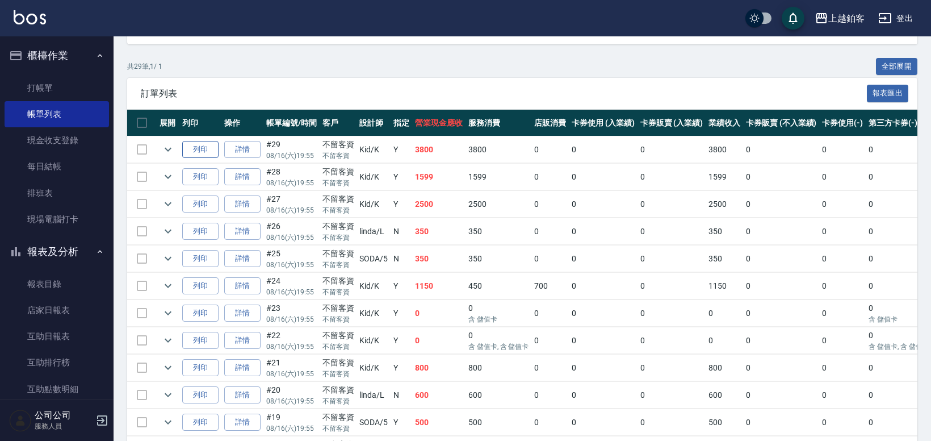
scroll to position [206, 0]
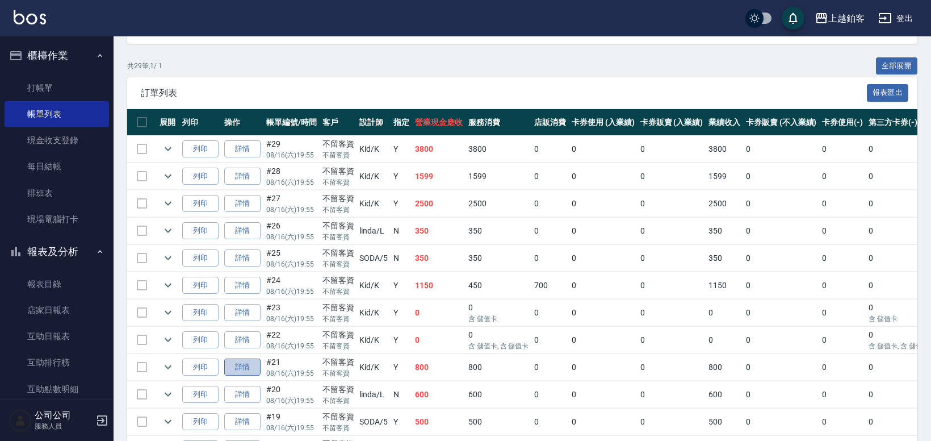
click at [235, 369] on link "詳情" at bounding box center [242, 367] width 36 height 18
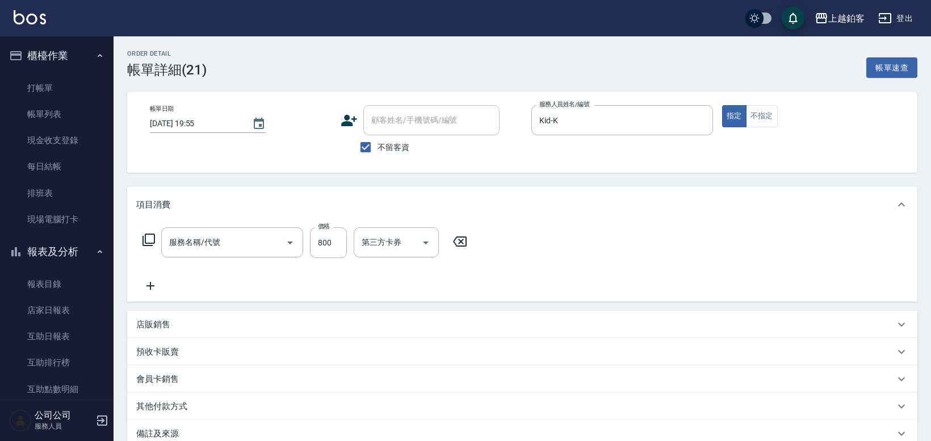
type input "[DATE] 19:55"
checkbox input "true"
type input "Kid-K"
type input "精油洗剪餐(1099)"
click at [575, 250] on button "Open" at bounding box center [576, 242] width 18 height 18
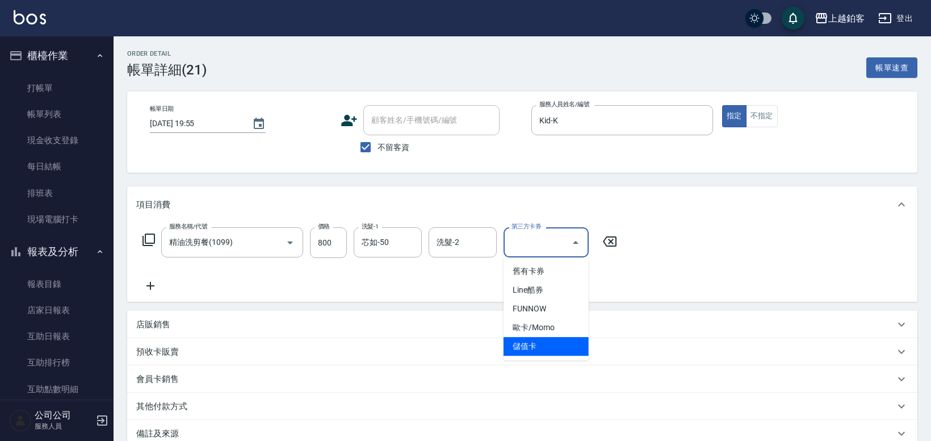
click at [542, 344] on span "儲值卡" at bounding box center [546, 346] width 85 height 19
type input "儲值卡"
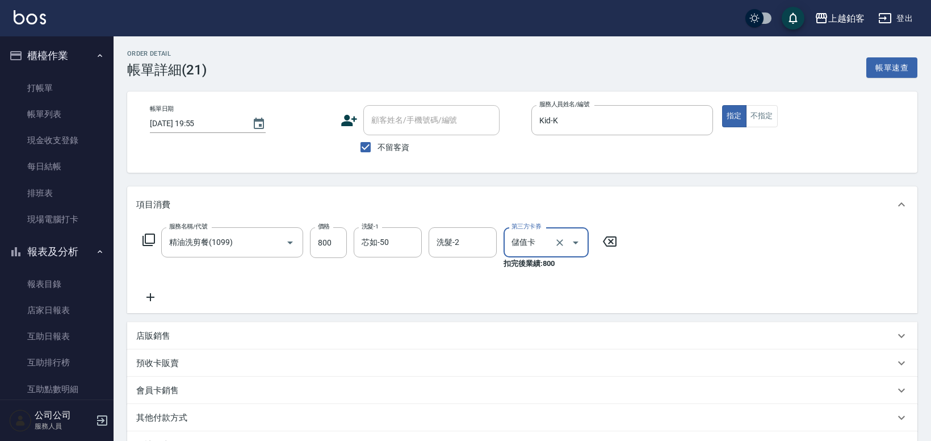
scroll to position [35, 0]
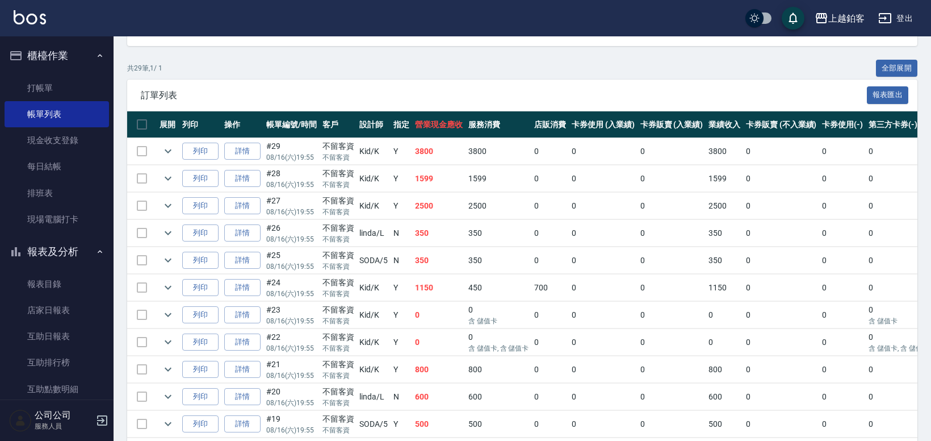
scroll to position [205, 0]
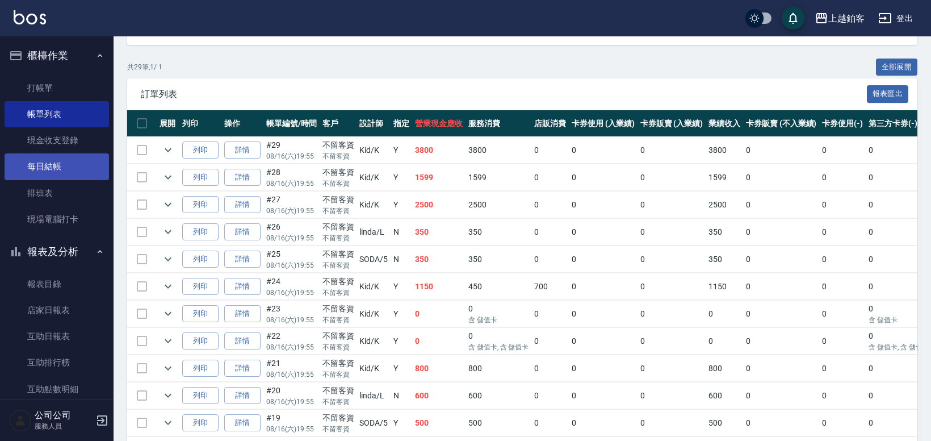
click at [39, 157] on link "每日結帳" at bounding box center [57, 166] width 104 height 26
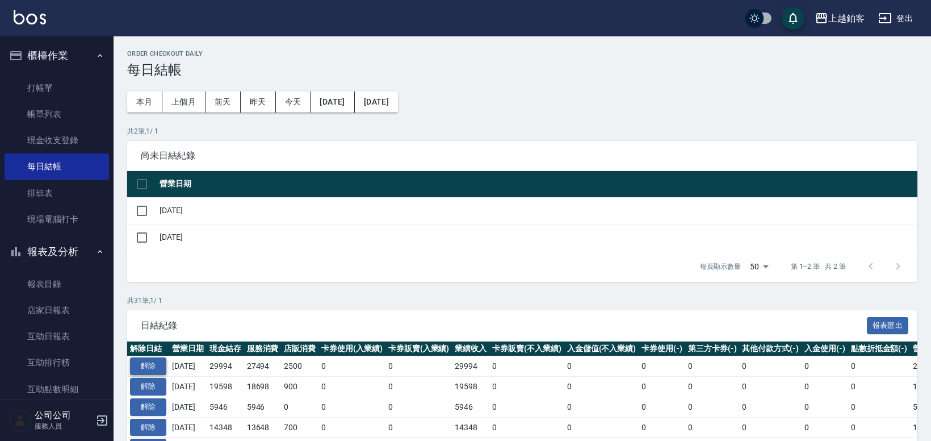
click at [140, 361] on button "解除" at bounding box center [148, 366] width 36 height 18
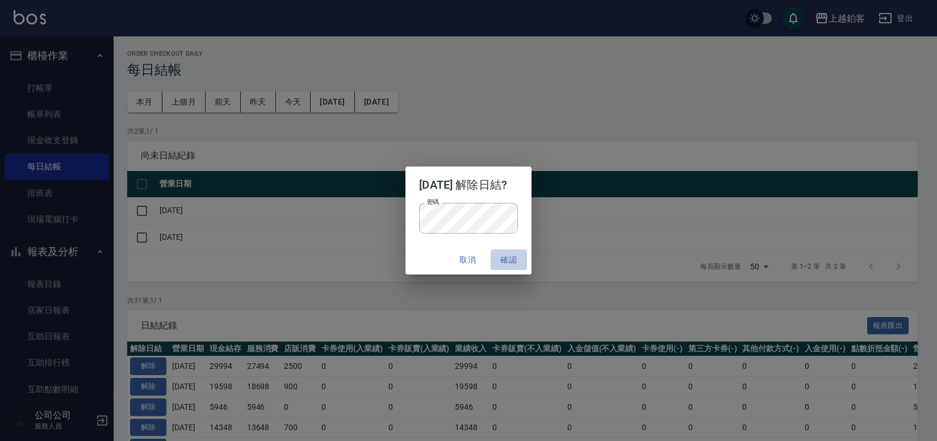
click at [526, 262] on button "確認" at bounding box center [509, 259] width 36 height 21
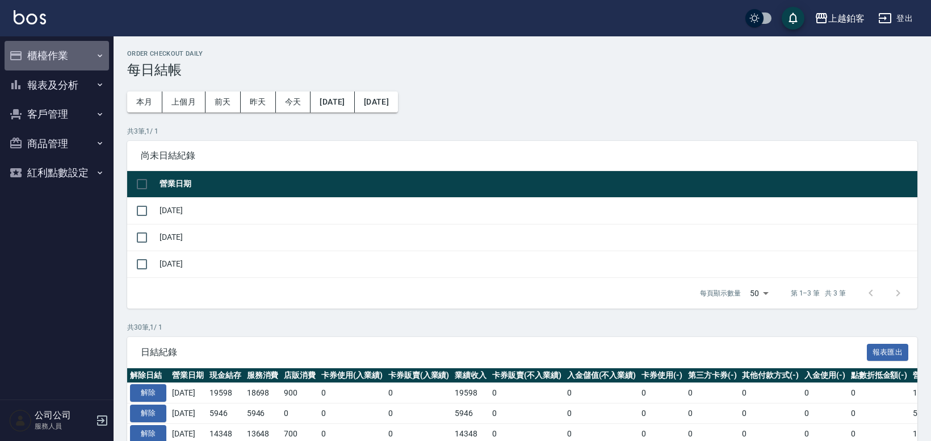
click at [43, 58] on button "櫃檯作業" at bounding box center [57, 56] width 104 height 30
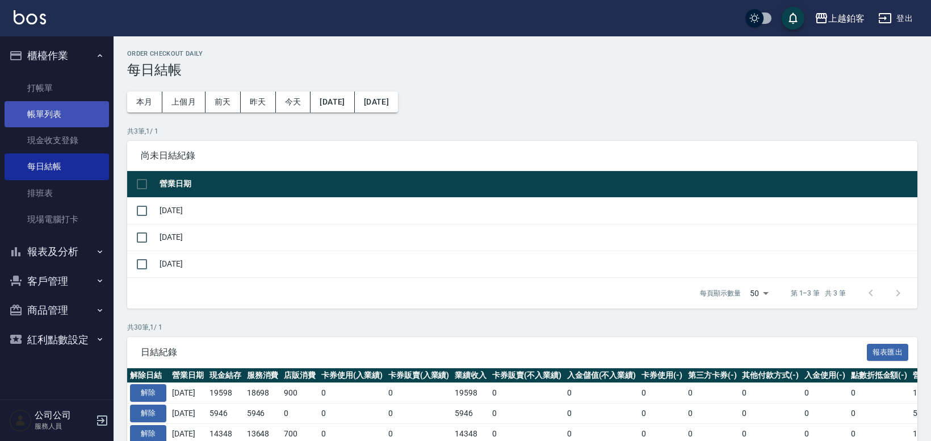
click at [61, 114] on link "帳單列表" at bounding box center [57, 114] width 104 height 26
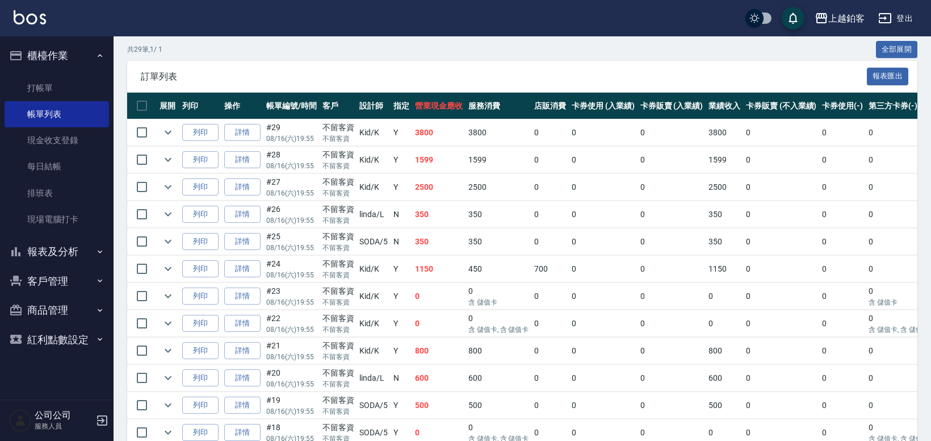
scroll to position [224, 0]
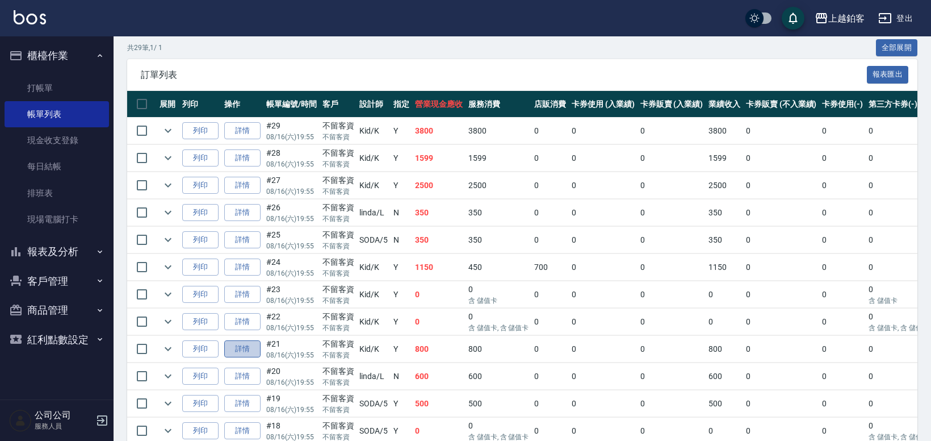
click at [250, 349] on link "詳情" at bounding box center [242, 349] width 36 height 18
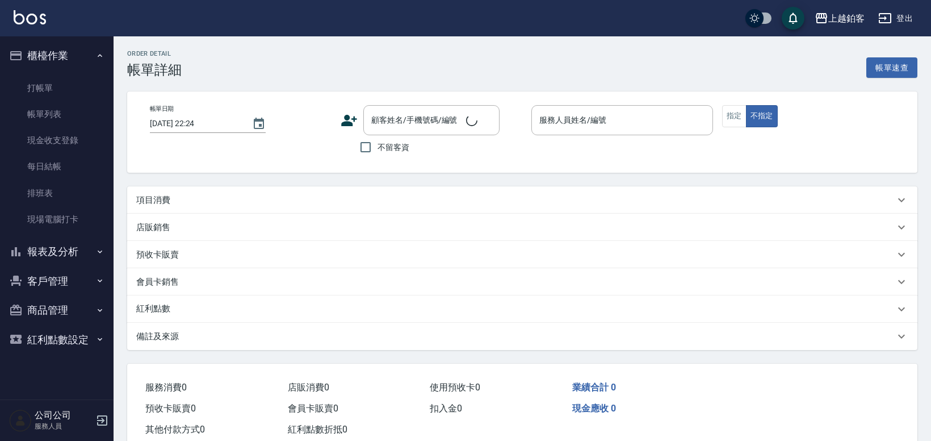
type input "[DATE] 19:55"
checkbox input "true"
type input "Kid-K"
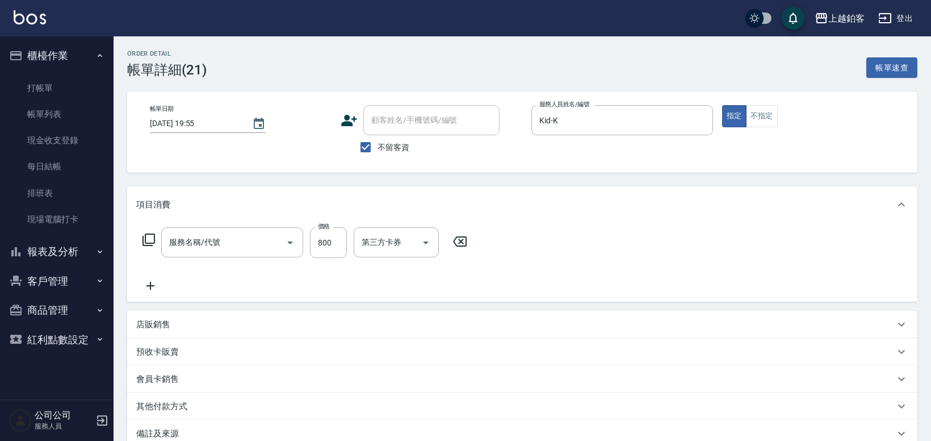
type input "精油洗剪餐(1099)"
click at [576, 247] on icon "Open" at bounding box center [576, 243] width 14 height 14
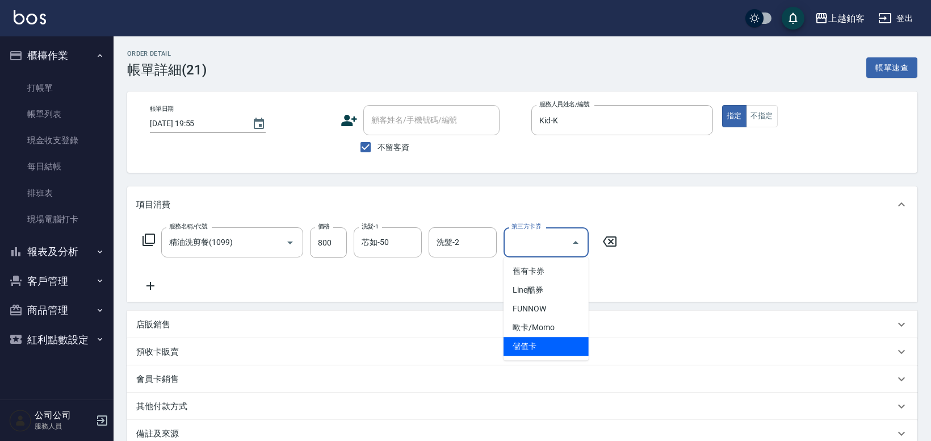
click at [522, 350] on span "儲值卡" at bounding box center [546, 346] width 85 height 19
type input "儲值卡"
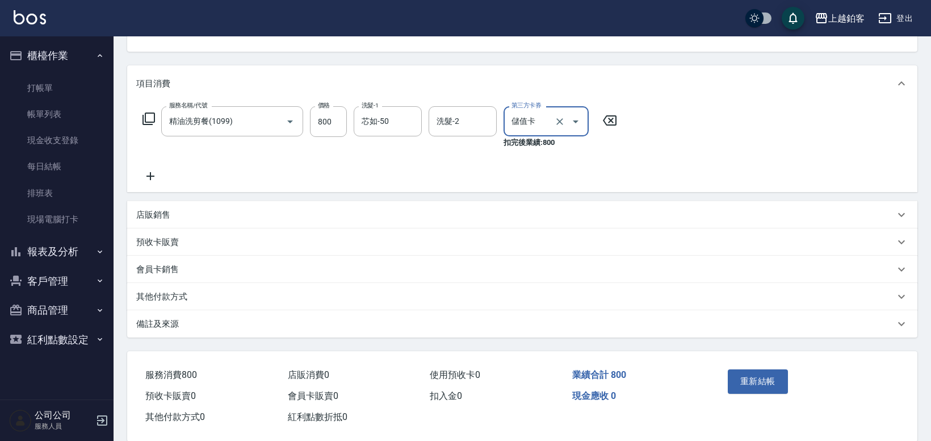
scroll to position [139, 0]
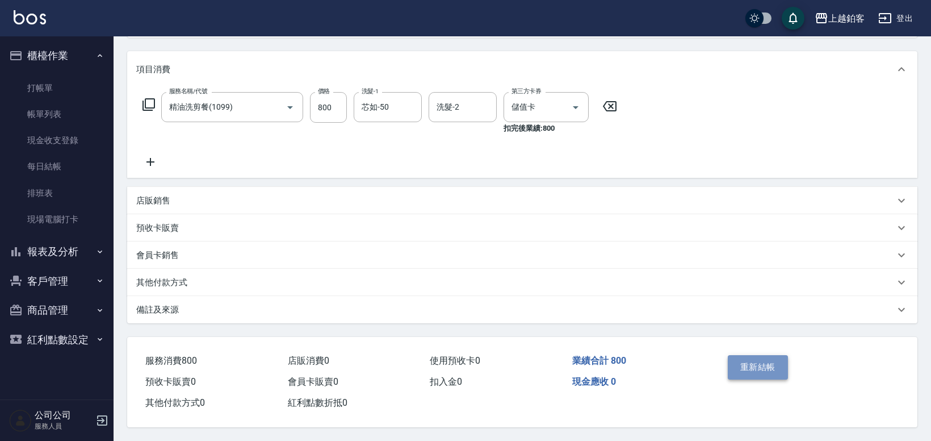
click at [743, 366] on button "重新結帳" at bounding box center [758, 367] width 60 height 24
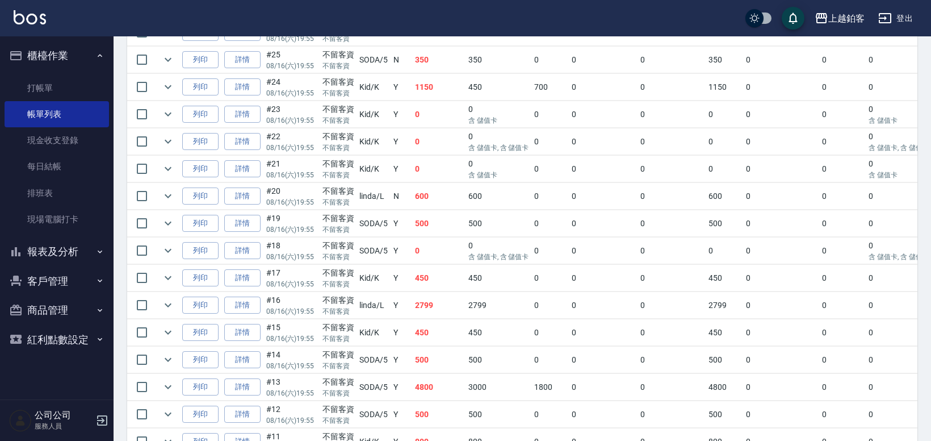
scroll to position [406, 0]
click at [53, 170] on link "每日結帳" at bounding box center [57, 166] width 104 height 26
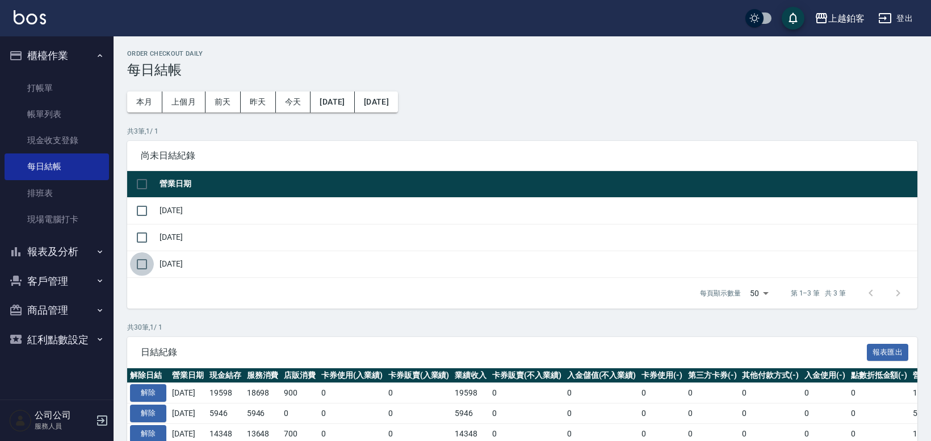
click at [146, 266] on input "checkbox" at bounding box center [142, 264] width 24 height 24
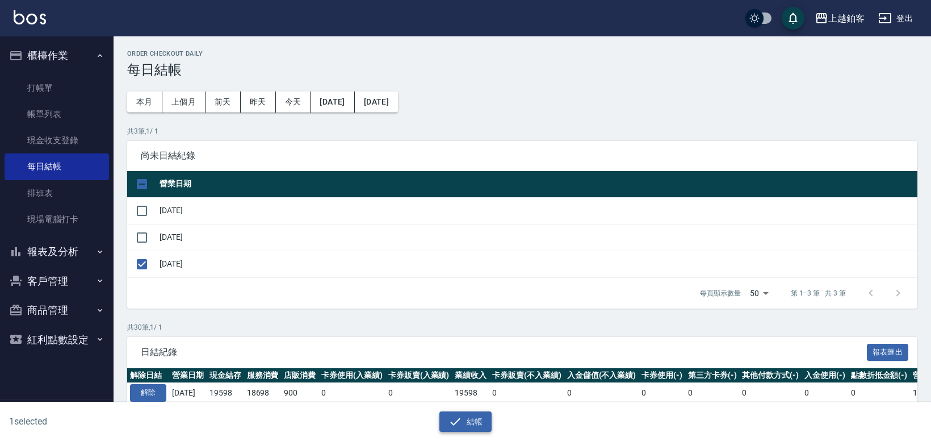
click at [462, 430] on button "結帳" at bounding box center [466, 421] width 53 height 21
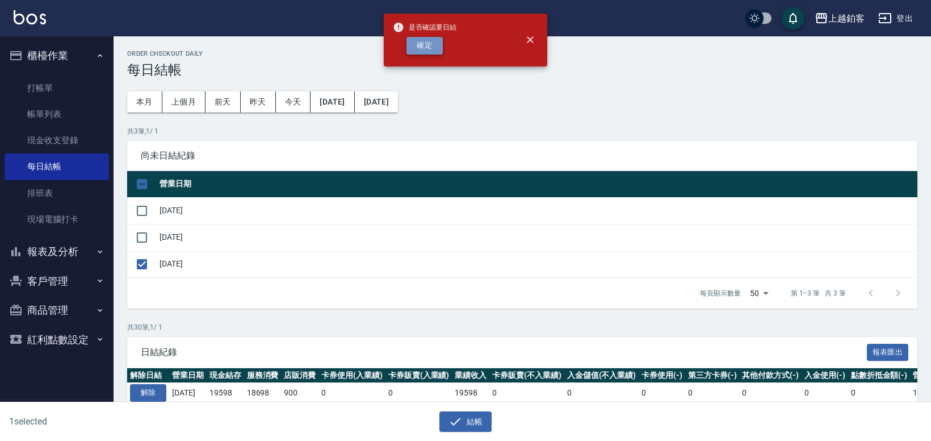
click at [428, 47] on button "確定" at bounding box center [425, 46] width 36 height 18
checkbox input "false"
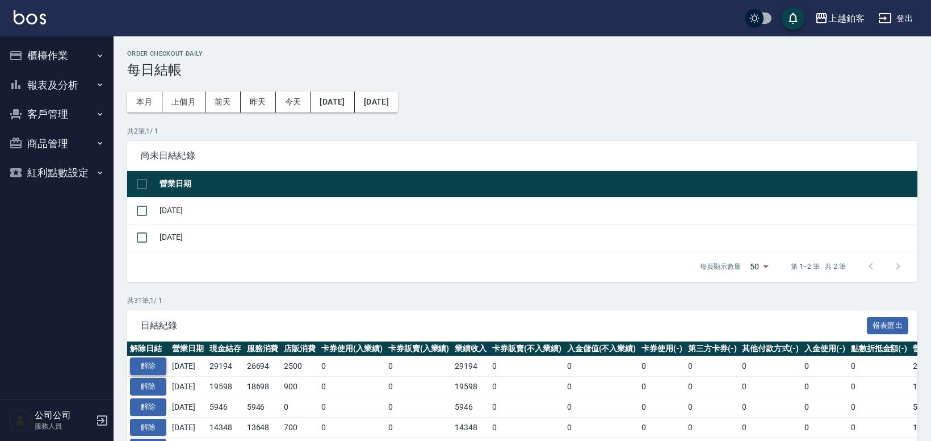
click at [156, 363] on button "解除" at bounding box center [148, 366] width 36 height 18
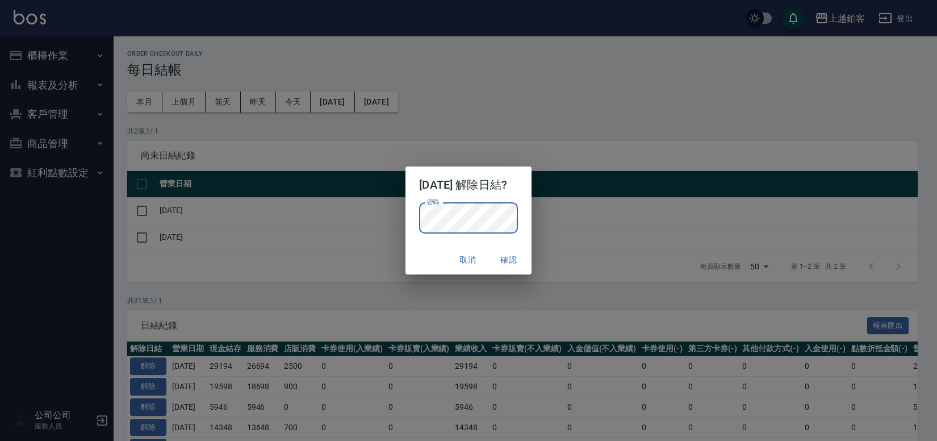
click at [428, 203] on div "密碼 密碼" at bounding box center [468, 218] width 98 height 31
click at [523, 260] on button "確認" at bounding box center [509, 259] width 36 height 21
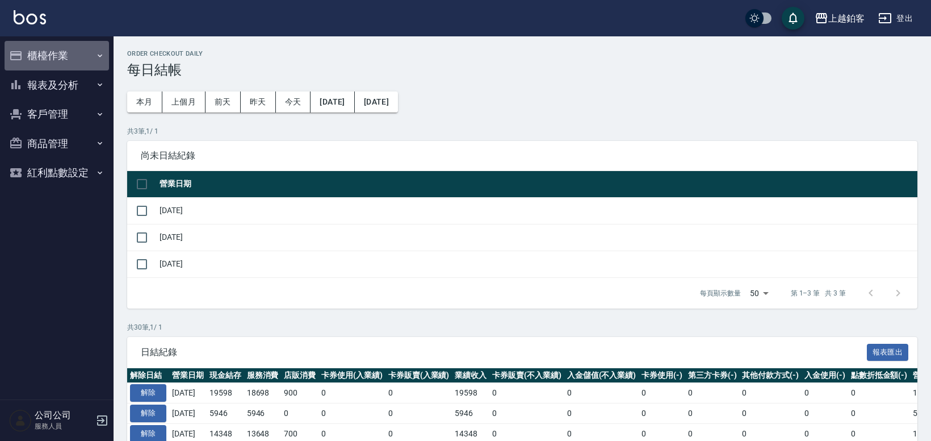
click at [41, 52] on button "櫃檯作業" at bounding box center [57, 56] width 104 height 30
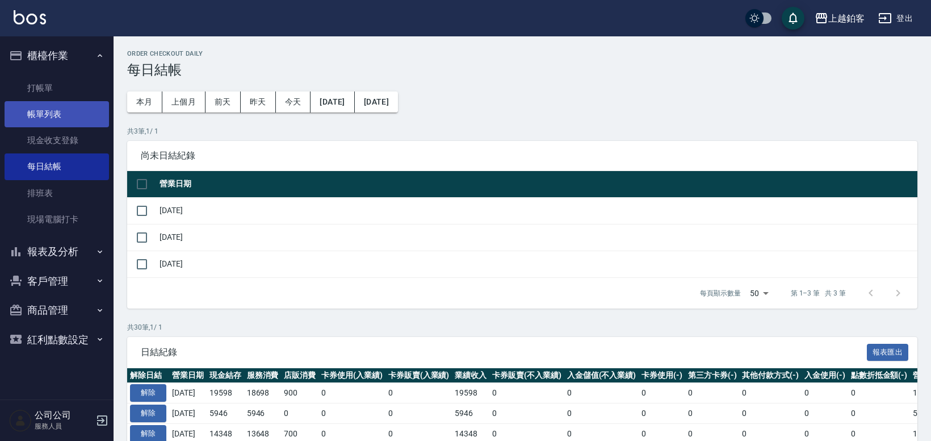
click at [62, 107] on link "帳單列表" at bounding box center [57, 114] width 104 height 26
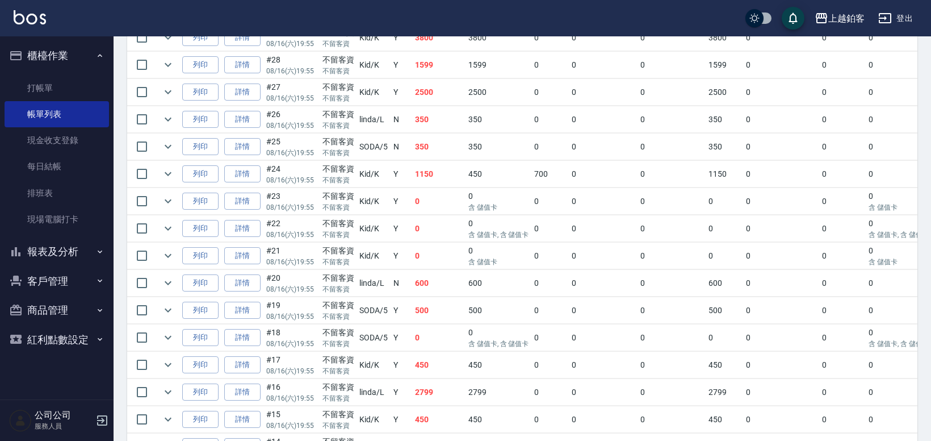
scroll to position [320, 0]
click at [236, 227] on link "詳情" at bounding box center [242, 227] width 36 height 18
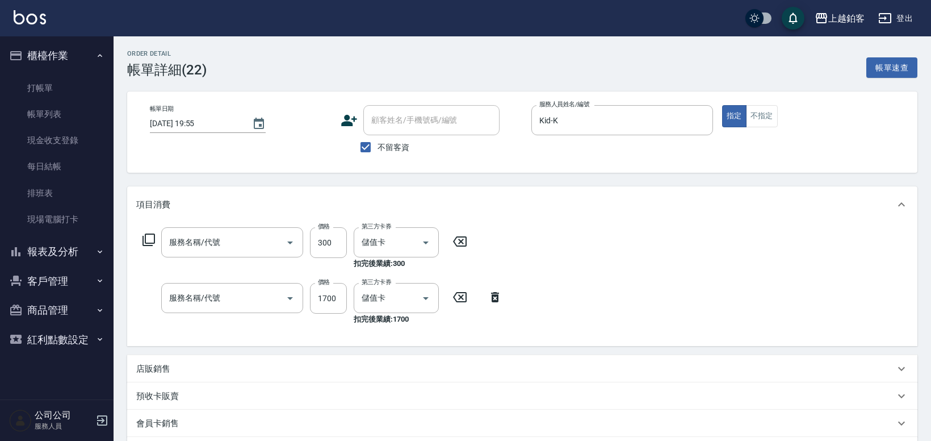
type input "[DATE] 19:55"
checkbox input "true"
type input "Kid-K"
type input "精油-599(0599)"
type input "醫學/哥德式/龐德(417)"
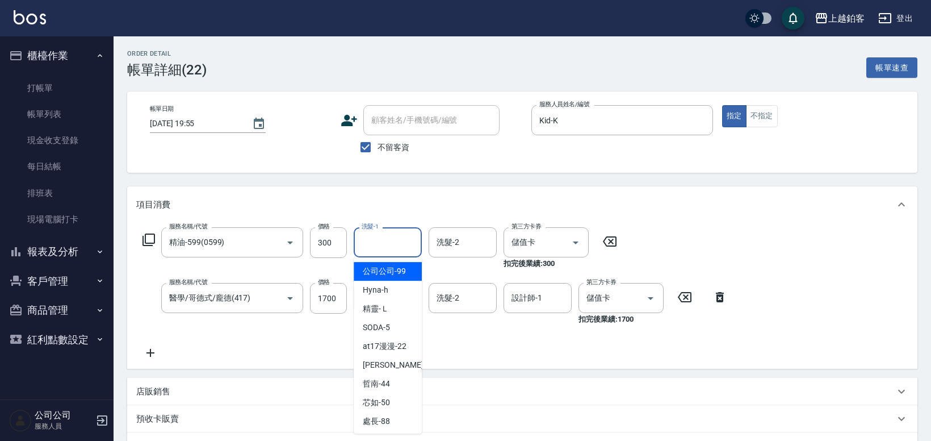
click at [369, 239] on div "洗髮-1 洗髮-1" at bounding box center [388, 242] width 68 height 30
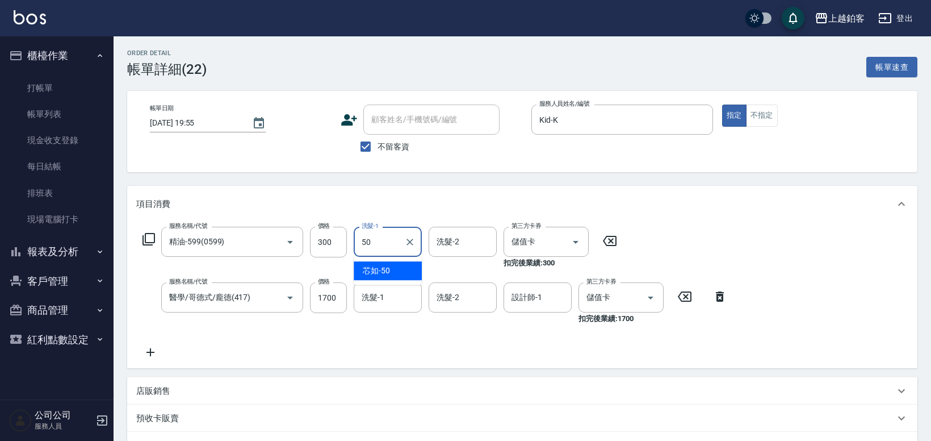
type input "芯如-50"
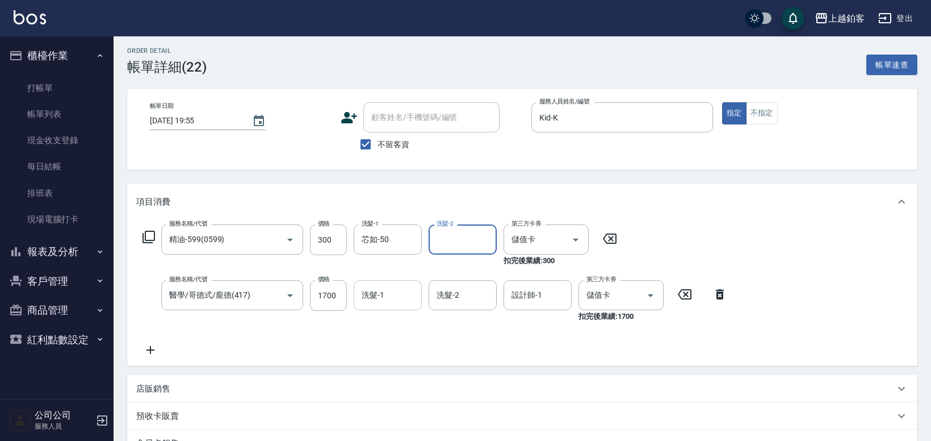
drag, startPoint x: 385, startPoint y: 321, endPoint x: 394, endPoint y: 309, distance: 15.1
click at [386, 320] on div "洗髮-1 洗髮-1" at bounding box center [391, 301] width 75 height 42
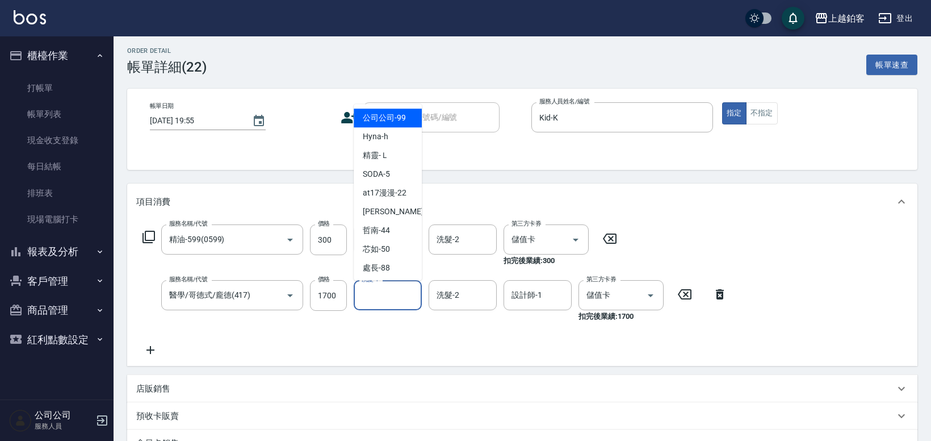
click at [394, 300] on input "洗髮-1" at bounding box center [388, 295] width 58 height 20
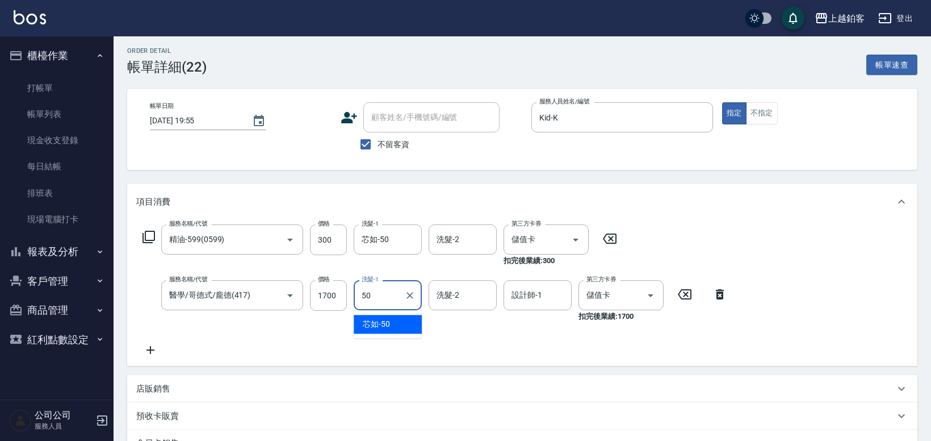
type input "芯如-50"
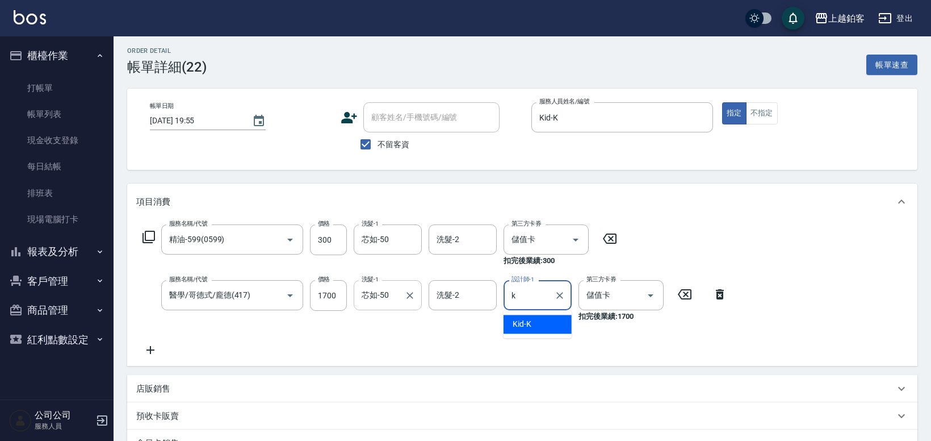
type input "Kid-K"
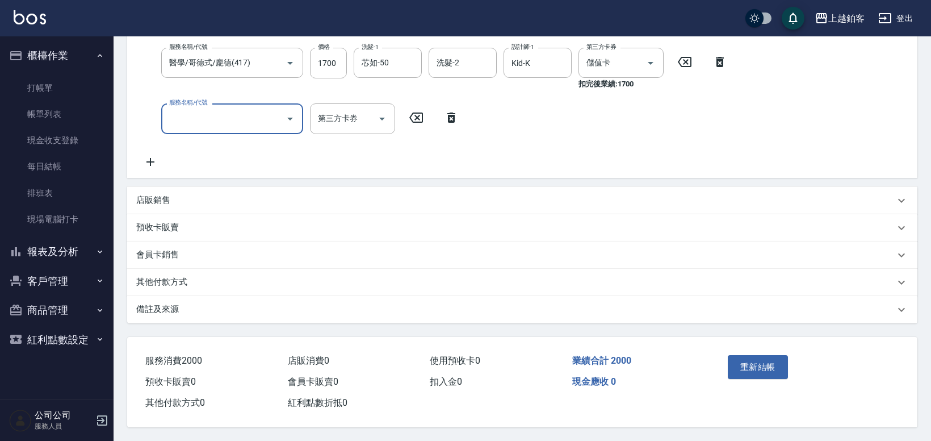
scroll to position [238, 0]
click at [745, 366] on button "重新結帳" at bounding box center [758, 367] width 60 height 24
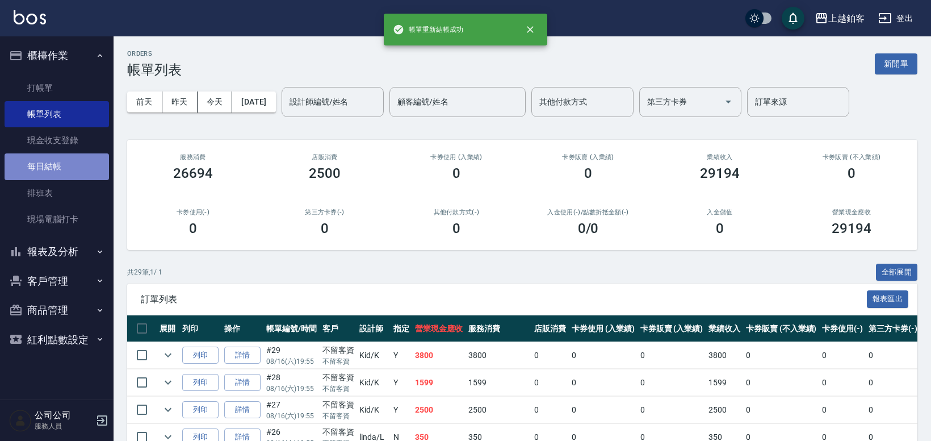
click at [52, 170] on link "每日結帳" at bounding box center [57, 166] width 104 height 26
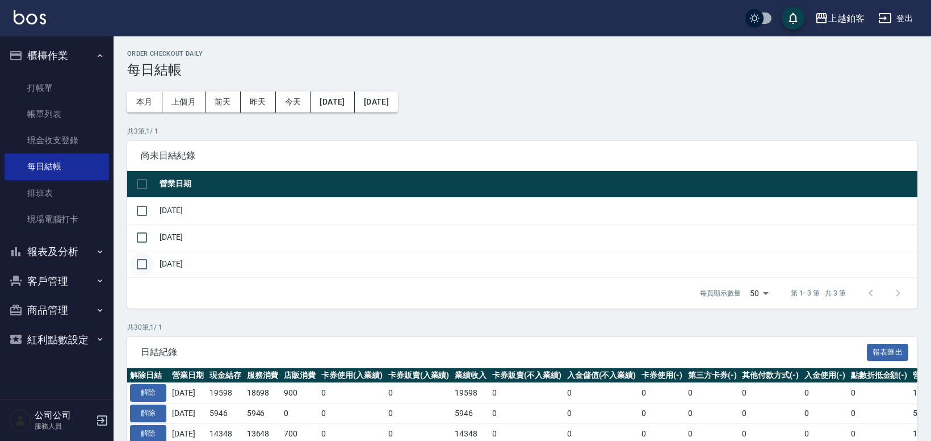
click at [136, 266] on input "checkbox" at bounding box center [142, 264] width 24 height 24
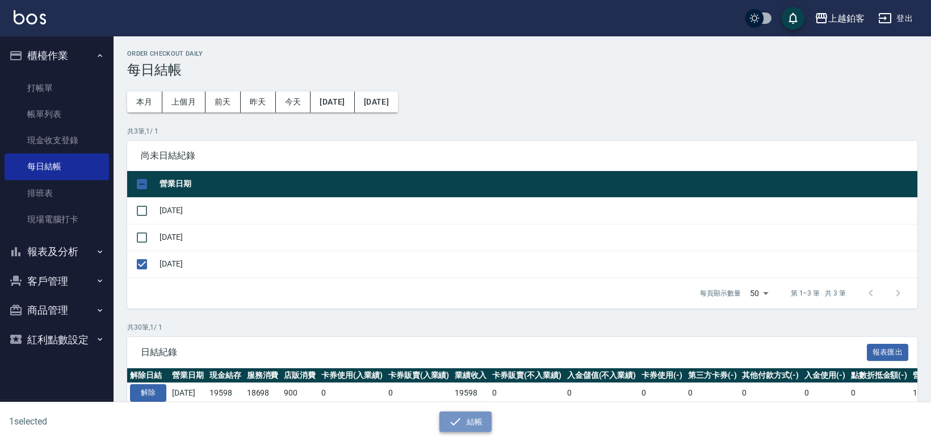
click at [479, 415] on button "結帳" at bounding box center [466, 421] width 53 height 21
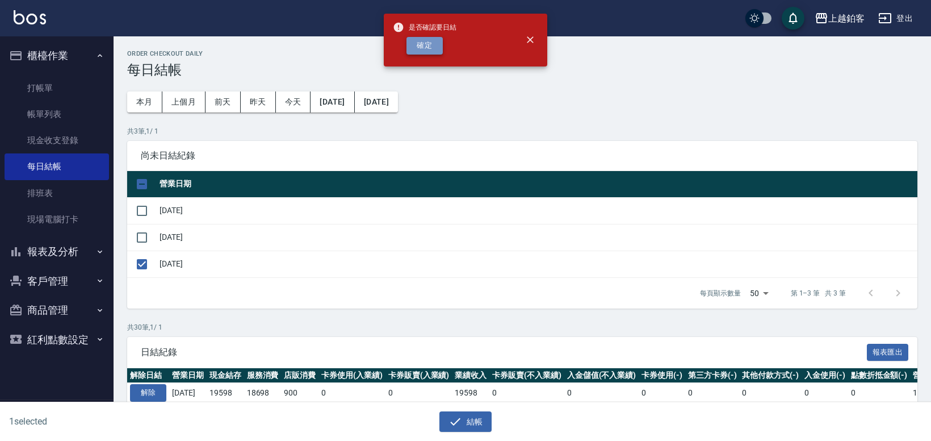
click at [436, 47] on button "確定" at bounding box center [425, 46] width 36 height 18
checkbox input "false"
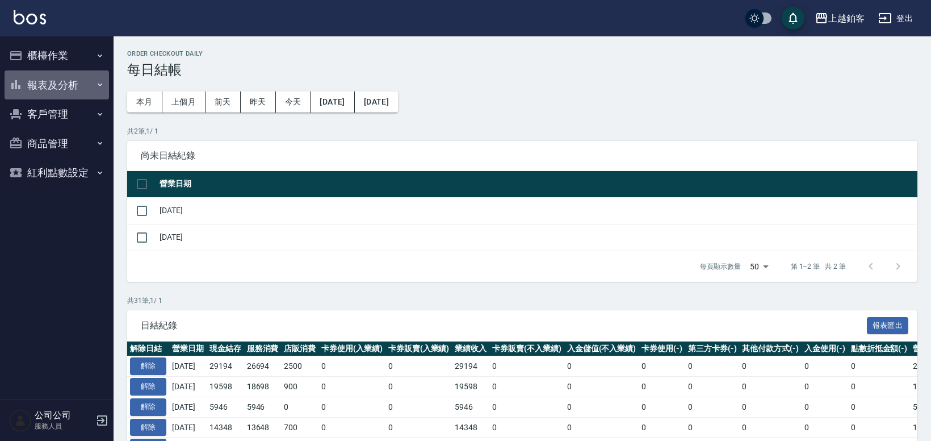
click at [33, 85] on button "報表及分析" at bounding box center [57, 85] width 104 height 30
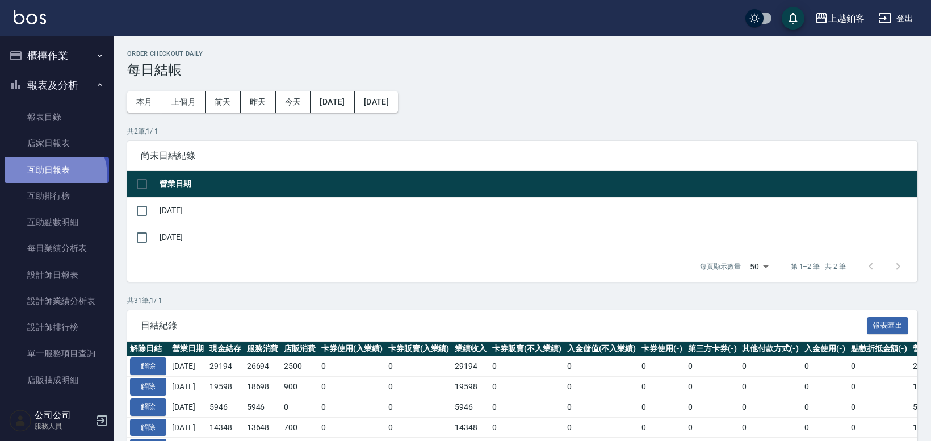
click at [51, 175] on link "互助日報表" at bounding box center [57, 170] width 104 height 26
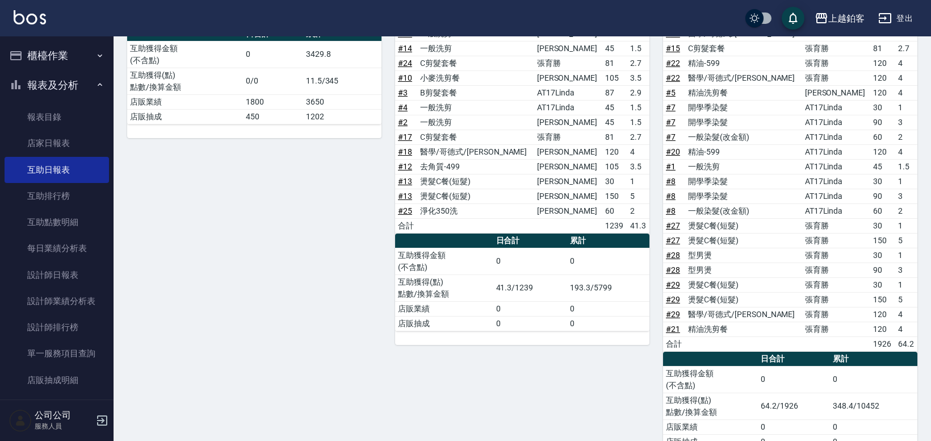
scroll to position [214, 0]
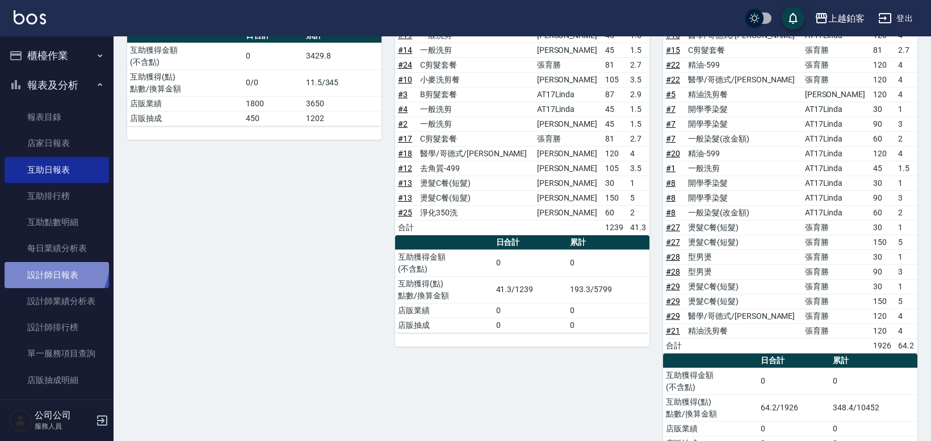
click at [44, 262] on link "設計師日報表" at bounding box center [57, 275] width 104 height 26
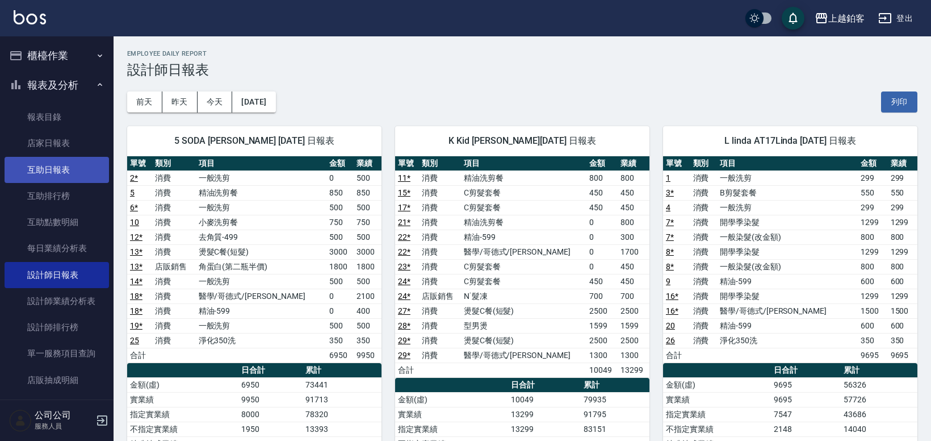
click at [29, 168] on link "互助日報表" at bounding box center [57, 170] width 104 height 26
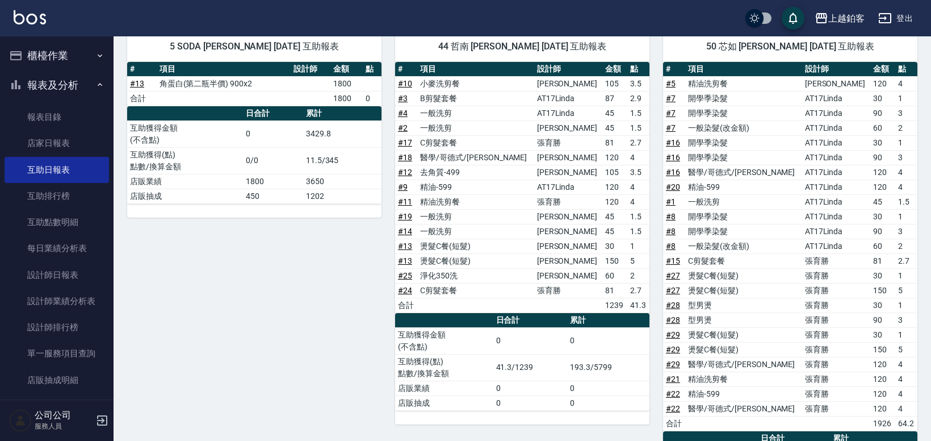
scroll to position [139, 0]
